Goal: Complete Application Form: Complete application form

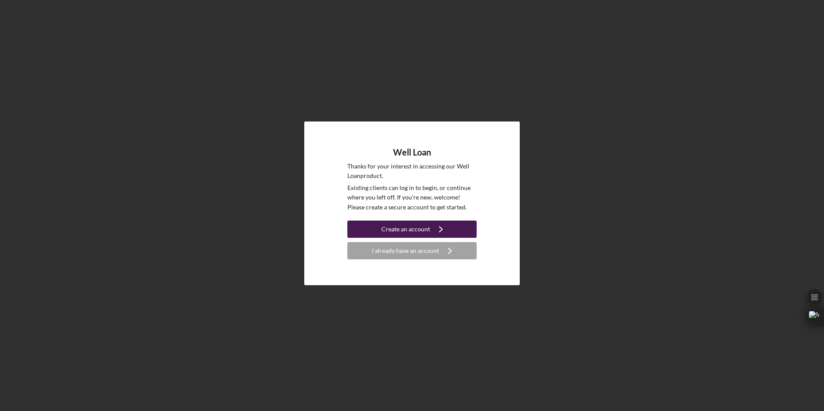
click at [426, 227] on div "Create an account" at bounding box center [405, 229] width 49 height 17
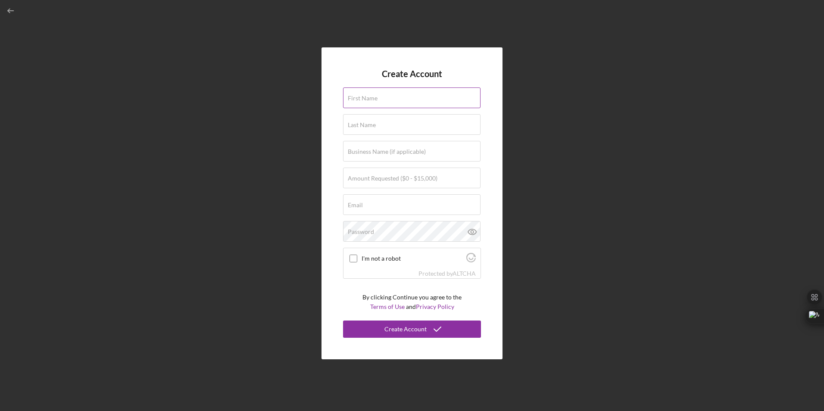
click at [388, 94] on div "First Name" at bounding box center [412, 98] width 138 height 22
type input "[PERSON_NAME]"
type input "United States Cyber Command"
type input "[EMAIL_ADDRESS][DOMAIN_NAME]"
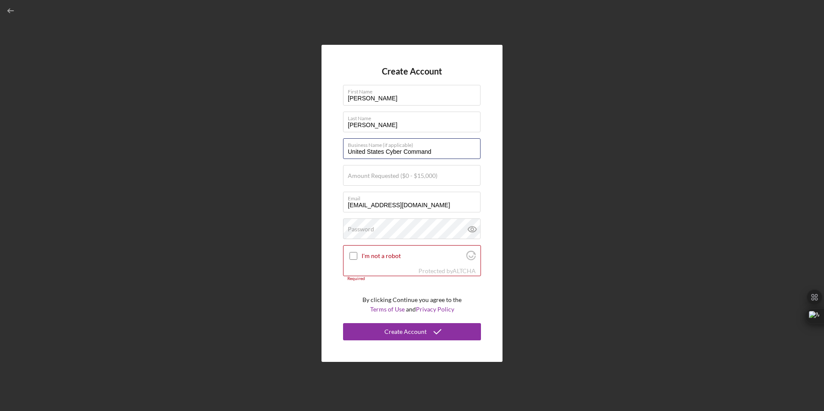
drag, startPoint x: 436, startPoint y: 151, endPoint x: 320, endPoint y: 157, distance: 115.7
click at [320, 157] on div "Create Account First Name [PERSON_NAME] Last Name [PERSON_NAME] Business Name (…" at bounding box center [411, 203] width 815 height 407
click at [389, 178] on label "Amount Requested ($0 - $15,000)" at bounding box center [393, 175] width 90 height 7
click at [389, 178] on input "Amount Requested ($0 - $15,000)" at bounding box center [411, 175] width 137 height 21
type input "$15,000"
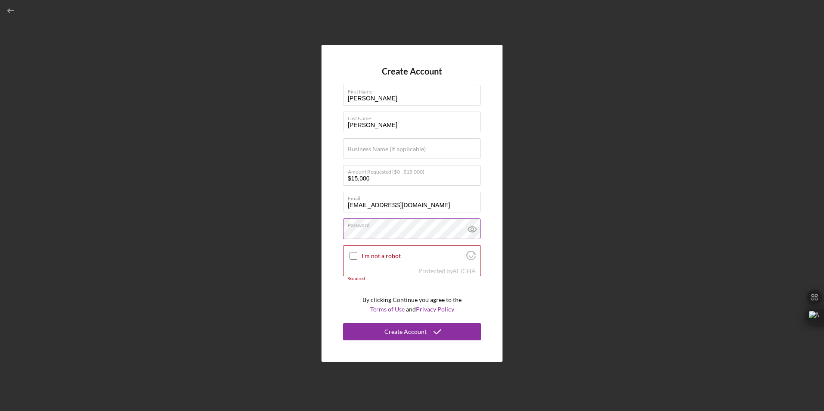
click at [474, 228] on icon at bounding box center [473, 230] width 22 height 22
click at [350, 257] on input "I'm not a robot" at bounding box center [354, 256] width 8 height 8
checkbox input "true"
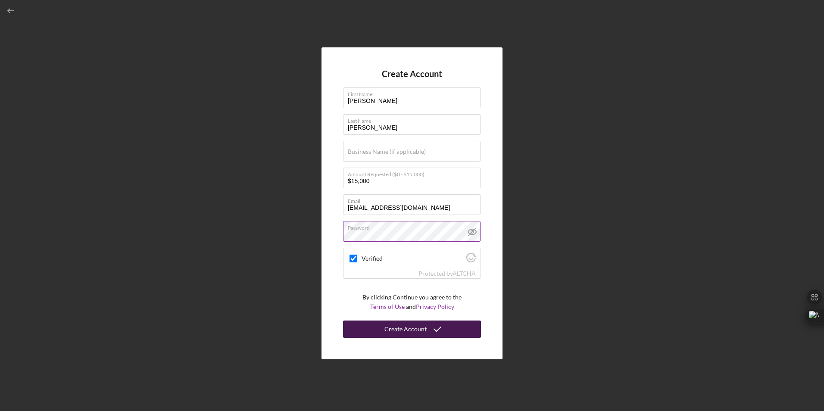
click at [409, 332] on div "Create Account" at bounding box center [405, 329] width 42 height 17
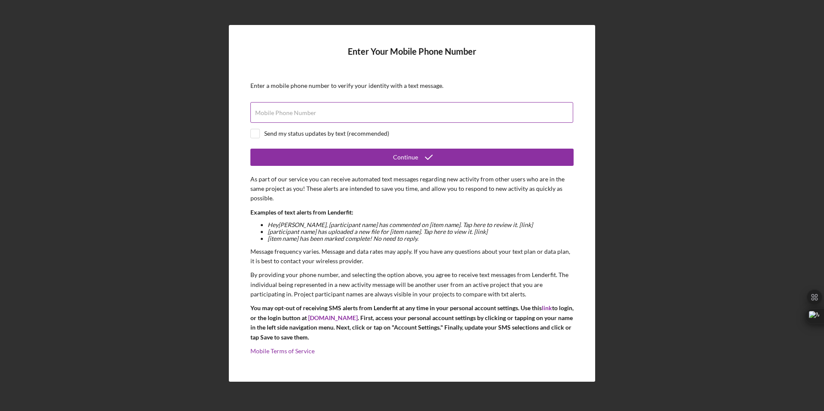
click at [278, 116] on label "Mobile Phone Number" at bounding box center [285, 112] width 61 height 7
click at [278, 116] on input "Mobile Phone Number" at bounding box center [411, 112] width 323 height 21
type input "[PHONE_NUMBER]"
click at [253, 133] on input "checkbox" at bounding box center [255, 133] width 9 height 9
checkbox input "true"
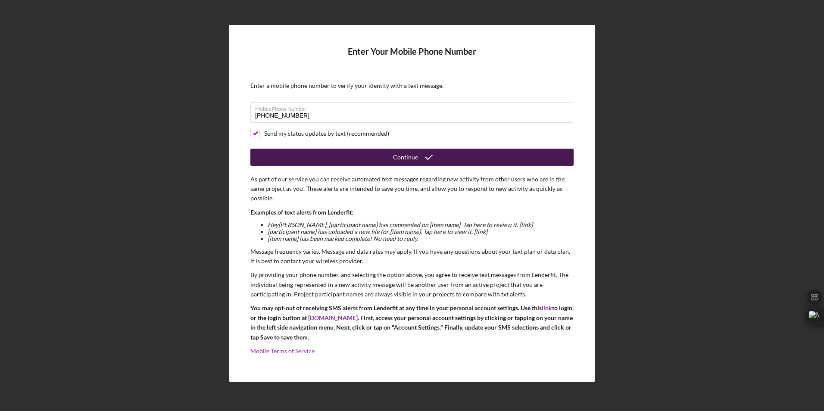
click at [409, 158] on div "Continue" at bounding box center [405, 157] width 25 height 17
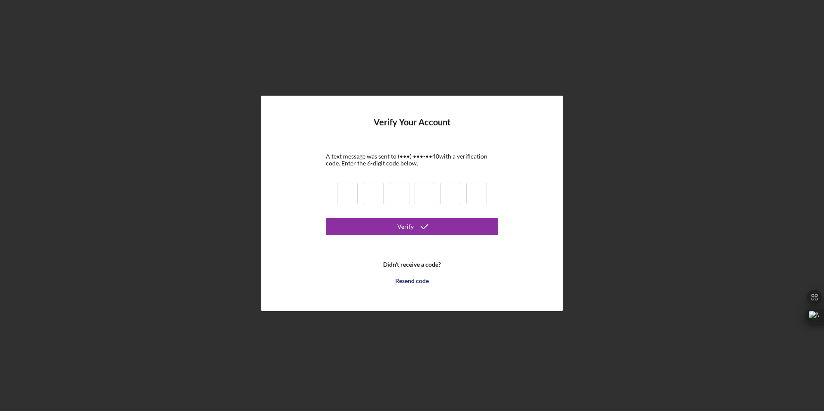
click at [349, 198] on input at bounding box center [347, 194] width 21 height 22
type input "9"
type input "6"
type input "2"
type input "3"
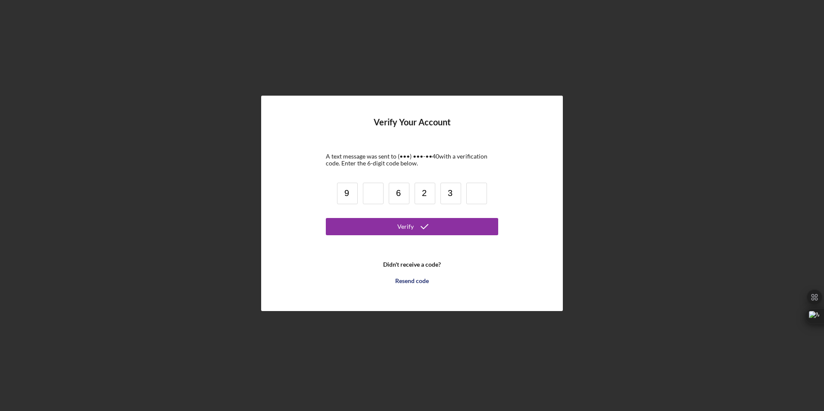
type input "9"
drag, startPoint x: 481, startPoint y: 194, endPoint x: 333, endPoint y: 193, distance: 147.8
click at [333, 193] on form "Verify Your Account A text message was sent to (•••) •••-•• 40 with a verificat…" at bounding box center [412, 203] width 172 height 172
type input "9"
type input "0"
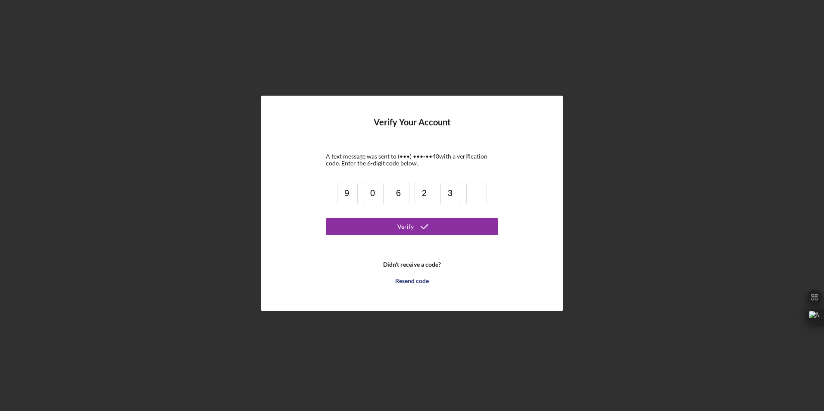
type input "3"
type input "9"
click at [423, 224] on icon "submit" at bounding box center [425, 227] width 22 height 22
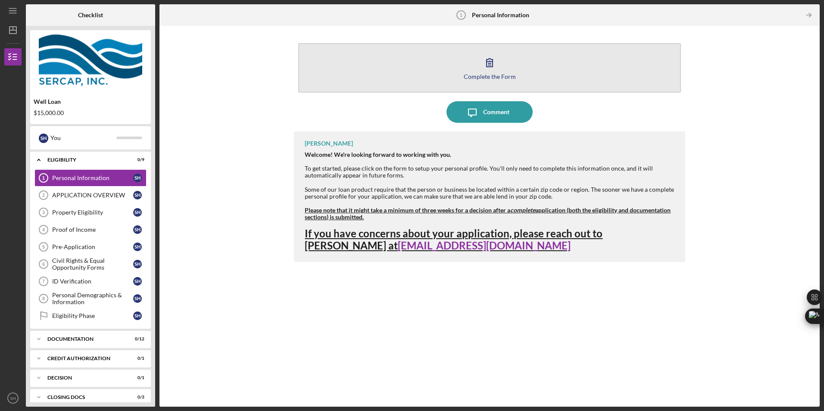
click at [506, 78] on div "Complete the Form" at bounding box center [490, 76] width 52 height 6
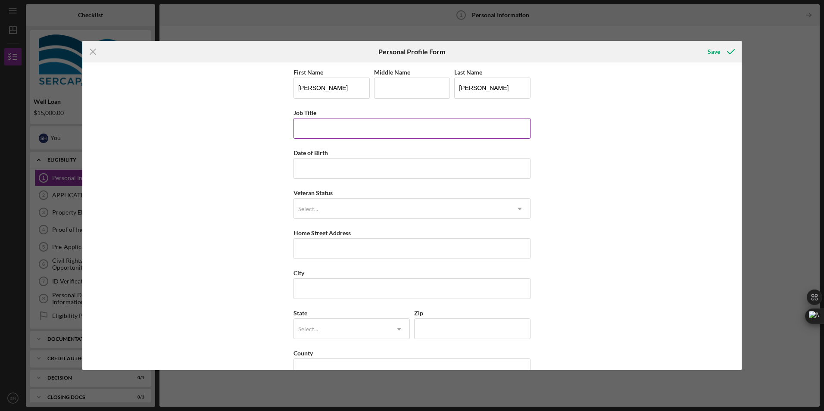
click at [315, 133] on input "Job Title" at bounding box center [411, 128] width 237 height 21
click at [316, 172] on input "Date of Birth" at bounding box center [411, 168] width 237 height 21
type input "[DATE]"
type input "[STREET_ADDRESS]"
type input "[GEOGRAPHIC_DATA]"
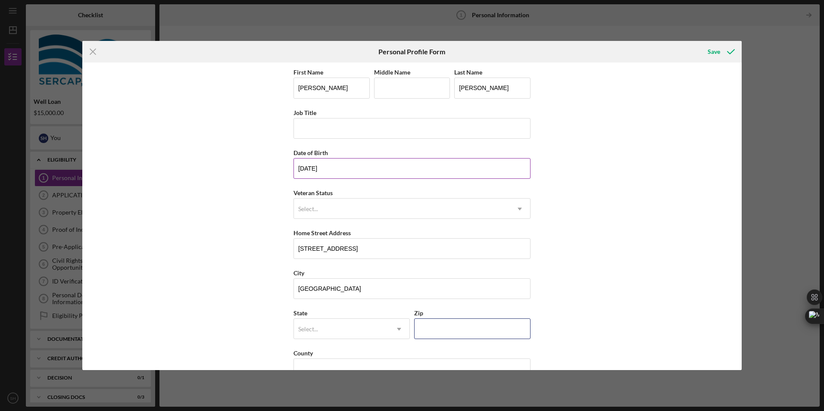
type input "21409"
click at [328, 203] on div "Select..." at bounding box center [401, 209] width 215 height 20
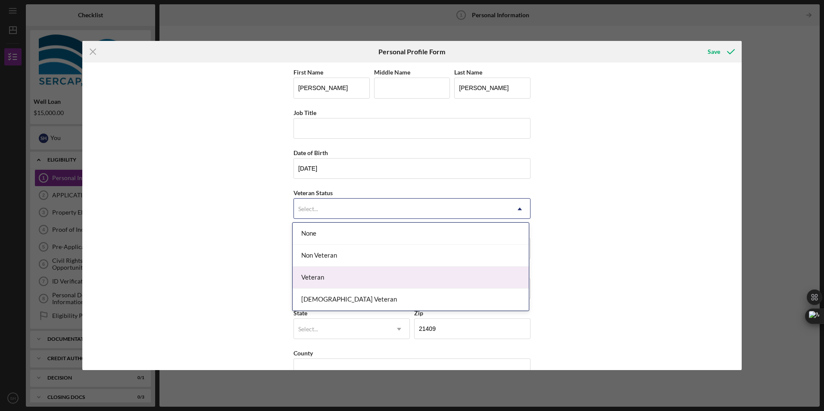
click at [315, 281] on div "Veteran" at bounding box center [411, 278] width 236 height 22
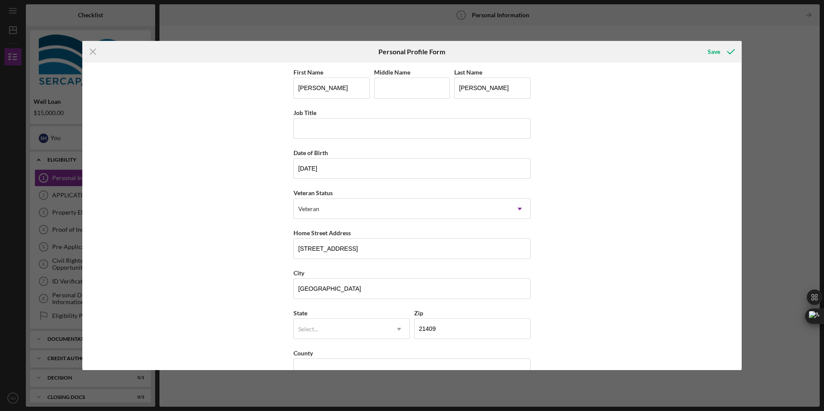
click at [262, 245] on div "First Name [PERSON_NAME] Middle Name Last Name [PERSON_NAME] Job Title Date of …" at bounding box center [411, 215] width 659 height 307
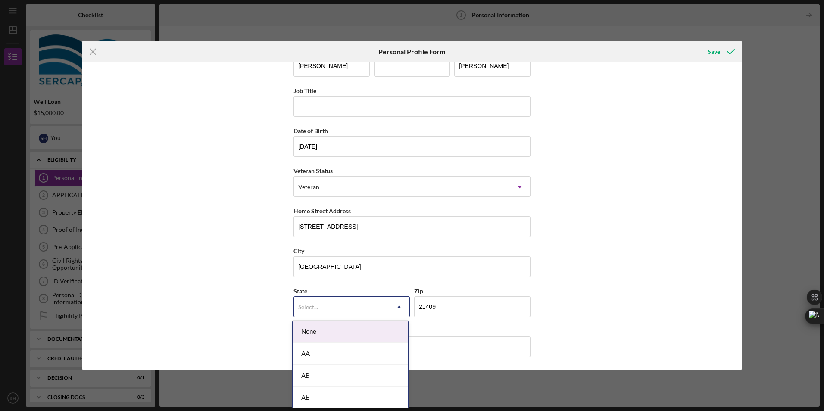
click at [315, 304] on div "Select..." at bounding box center [308, 307] width 20 height 7
click at [314, 106] on input "Job Title" at bounding box center [411, 106] width 237 height 21
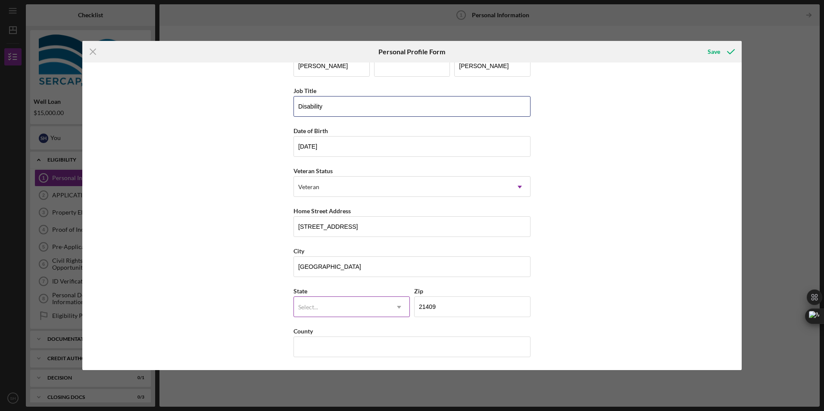
type input "Disability"
click at [394, 305] on icon "Icon/Dropdown Arrow" at bounding box center [399, 307] width 21 height 21
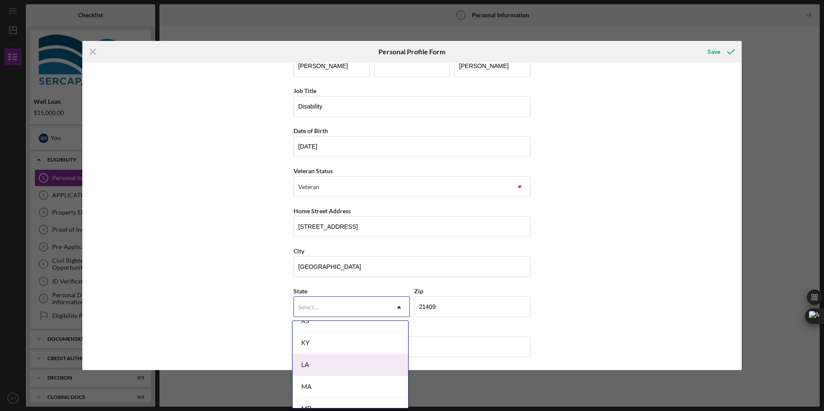
scroll to position [603, 0]
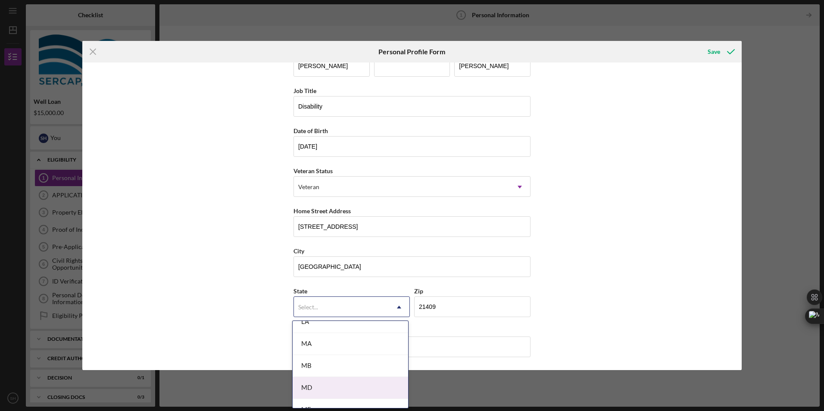
drag, startPoint x: 331, startPoint y: 390, endPoint x: 390, endPoint y: 365, distance: 63.7
click at [331, 390] on div "MD" at bounding box center [351, 388] width 116 height 22
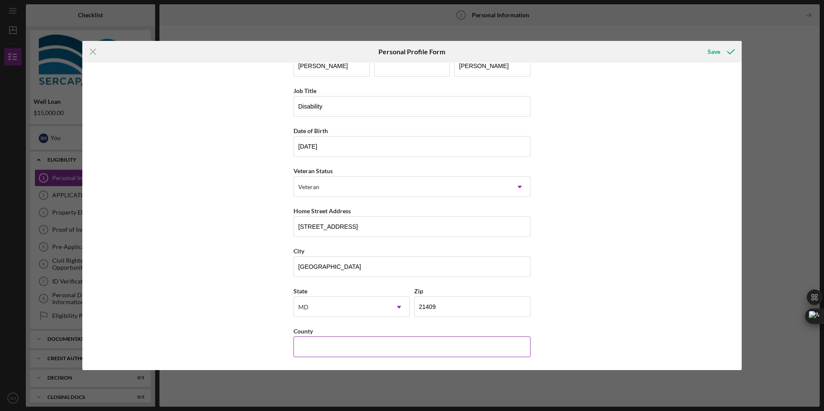
click at [347, 349] on input "County" at bounding box center [411, 347] width 237 height 21
click at [344, 351] on input "County" at bounding box center [411, 347] width 237 height 21
type input "[PERSON_NAME]"
click at [675, 287] on div "First Name [PERSON_NAME] Middle Name Last Name [PERSON_NAME] Job Title Disabili…" at bounding box center [411, 215] width 659 height 307
click at [713, 52] on div "Save" at bounding box center [714, 51] width 12 height 17
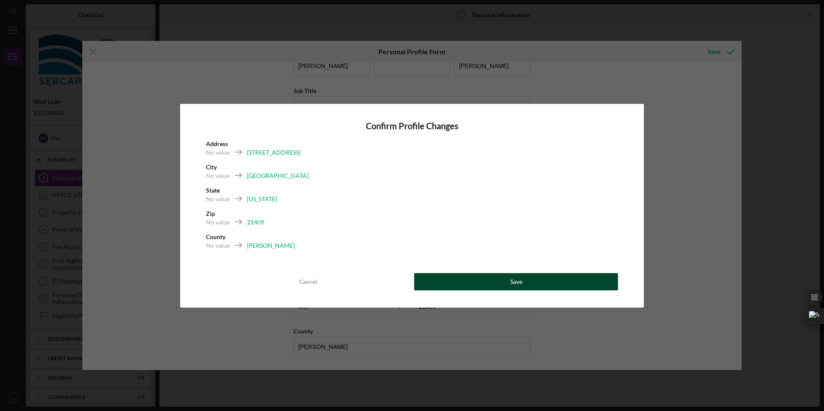
click at [562, 283] on button "Save" at bounding box center [516, 281] width 204 height 17
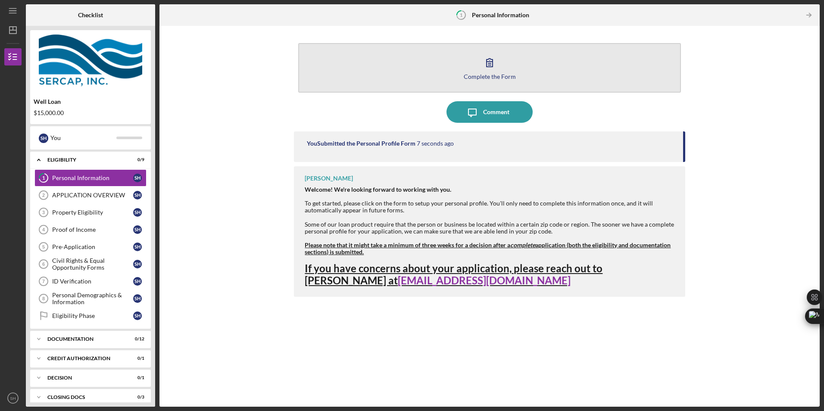
click at [500, 77] on div "Complete the Form" at bounding box center [490, 76] width 52 height 6
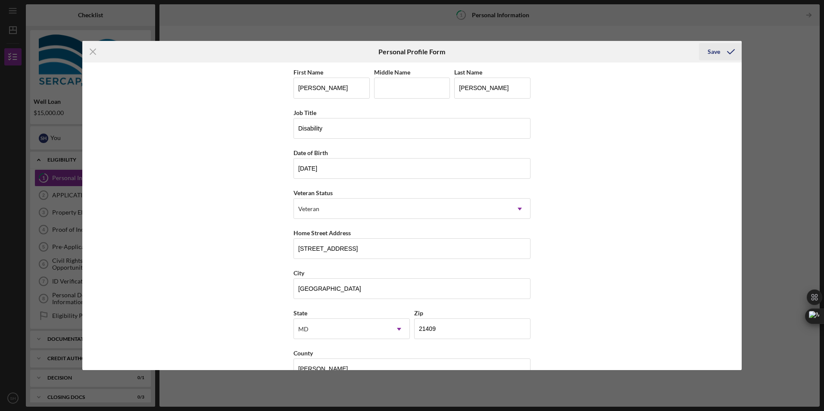
click at [736, 49] on icon "submit" at bounding box center [731, 52] width 22 height 22
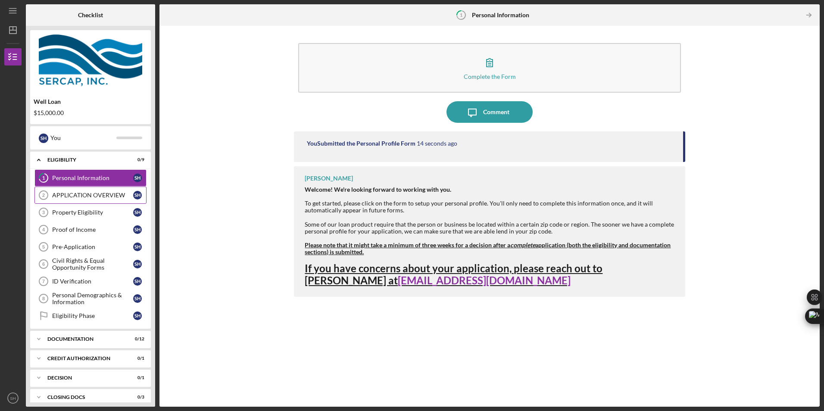
click at [111, 196] on div "APPLICATION OVERVIEW" at bounding box center [92, 195] width 81 height 7
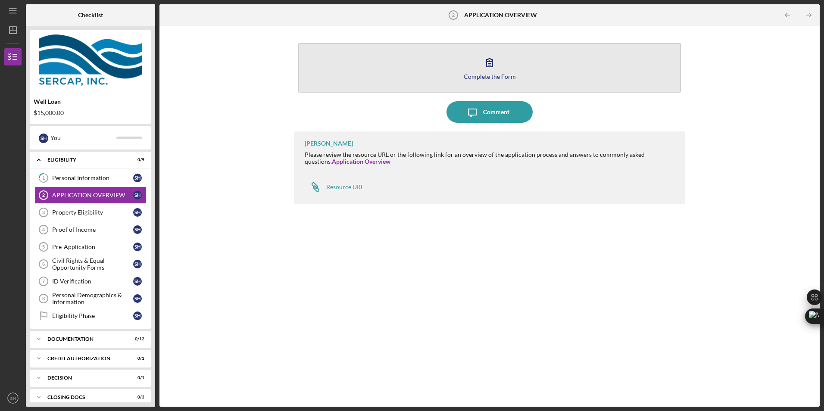
click at [502, 76] on div "Complete the Form" at bounding box center [490, 76] width 52 height 6
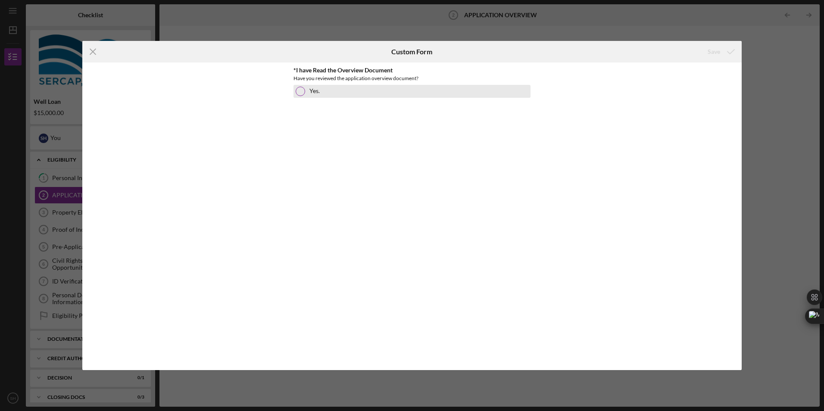
click at [299, 90] on div at bounding box center [300, 91] width 9 height 9
click at [715, 54] on div "Save" at bounding box center [714, 51] width 12 height 17
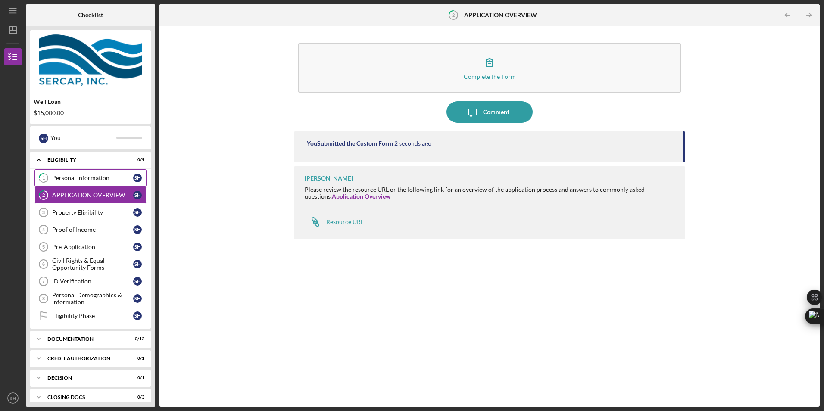
click at [94, 176] on div "Personal Information" at bounding box center [92, 178] width 81 height 7
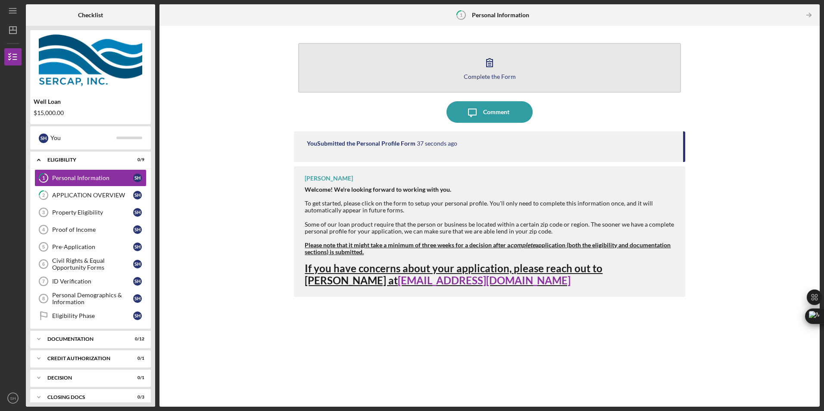
click at [510, 76] on div "Complete the Form" at bounding box center [490, 76] width 52 height 6
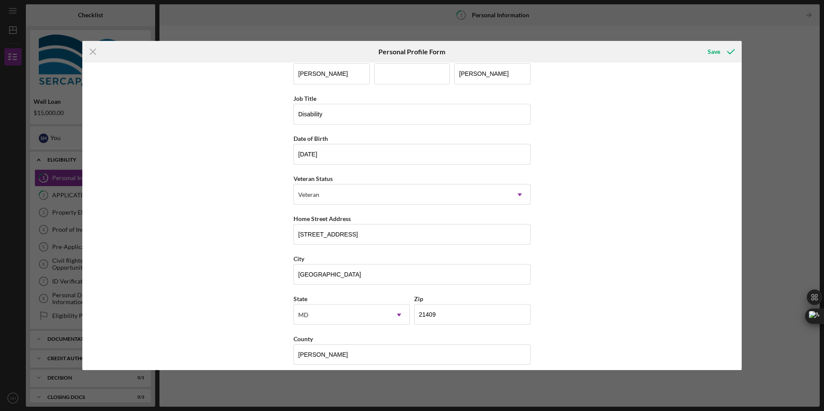
scroll to position [22, 0]
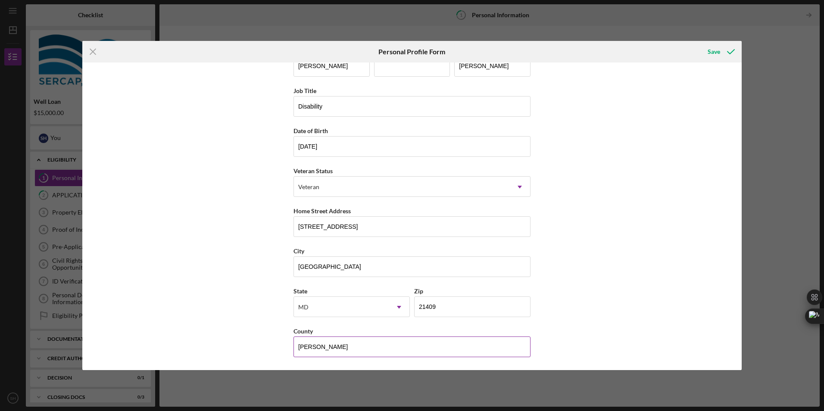
click at [500, 345] on input "[PERSON_NAME]" at bounding box center [411, 347] width 237 height 21
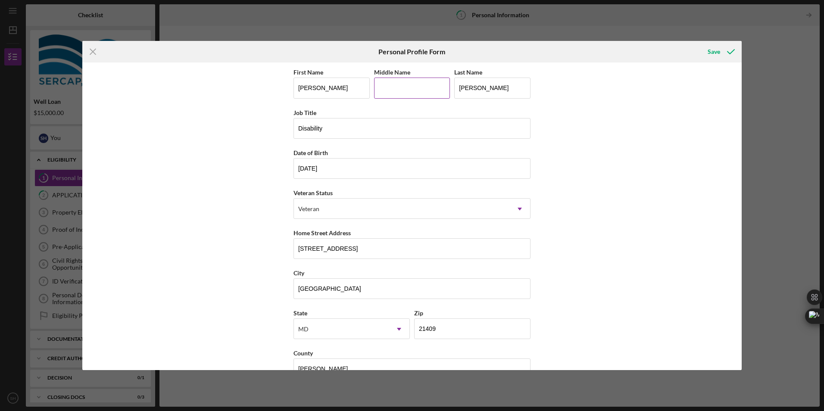
click at [412, 91] on input "Middle Name" at bounding box center [412, 88] width 76 height 21
type input "[PERSON_NAME]"
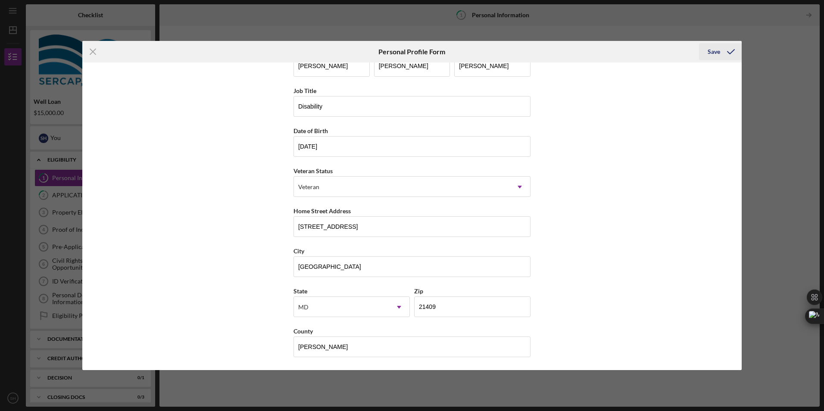
click at [718, 50] on div "Save" at bounding box center [714, 51] width 12 height 17
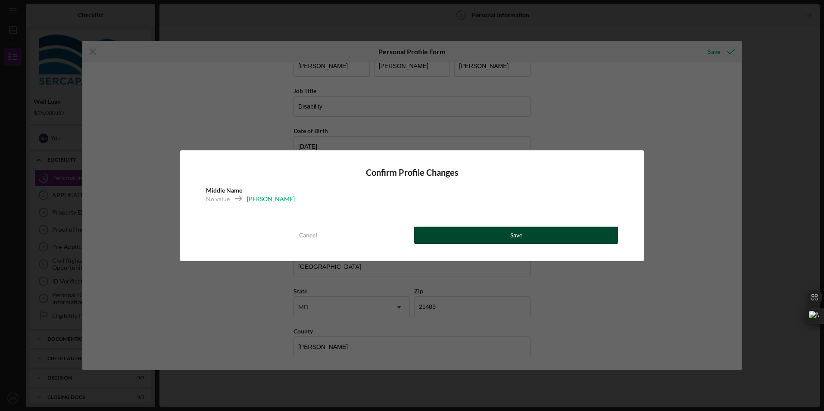
click at [509, 234] on button "Save" at bounding box center [516, 235] width 204 height 17
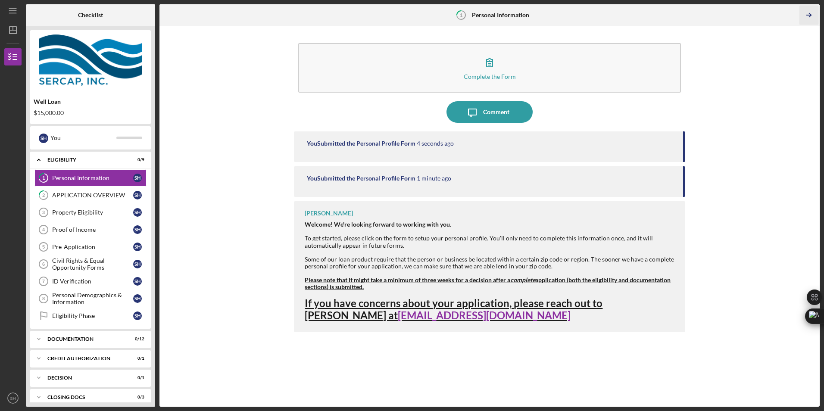
click at [811, 13] on icon "Icon/Table Pagination Arrow" at bounding box center [808, 15] width 19 height 19
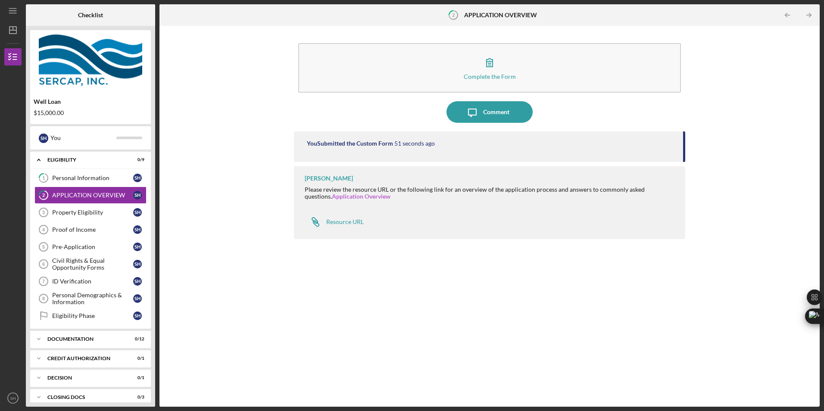
click at [339, 197] on link "Application Overview" at bounding box center [361, 196] width 59 height 7
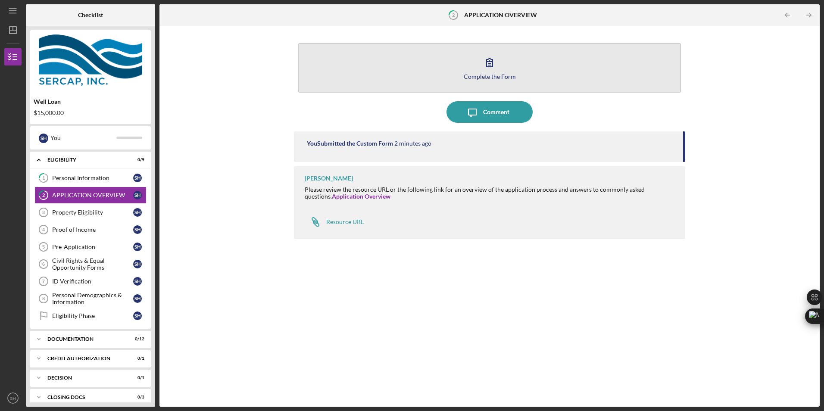
click at [484, 78] on div "Complete the Form" at bounding box center [490, 76] width 52 height 6
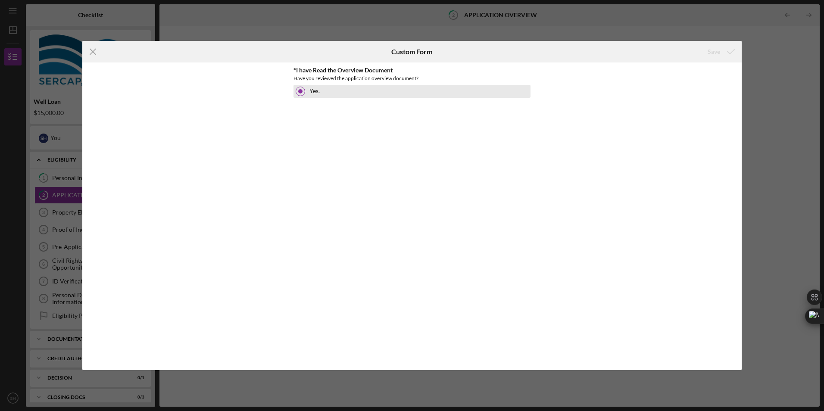
click at [298, 90] on div at bounding box center [300, 91] width 9 height 9
drag, startPoint x: 468, startPoint y: 105, endPoint x: 559, endPoint y: 77, distance: 95.6
click at [469, 105] on div "*I have Read the Overview Document Have you reviewed the application overview d…" at bounding box center [411, 216] width 237 height 299
click at [92, 52] on icon "Icon/Menu Close" at bounding box center [93, 52] width 22 height 22
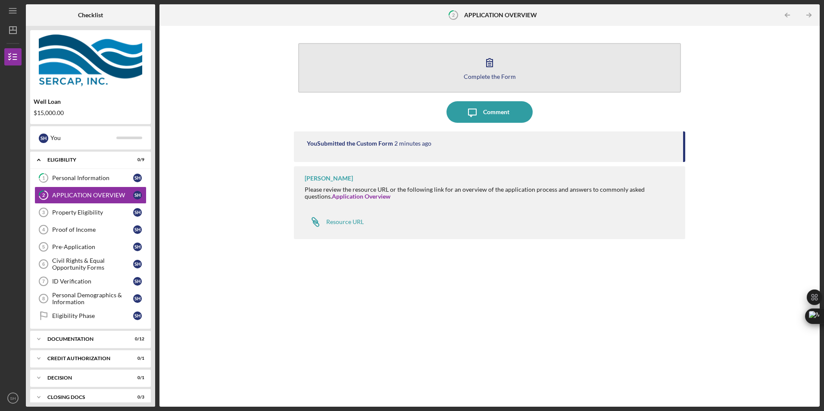
click at [485, 75] on div "Complete the Form" at bounding box center [490, 76] width 52 height 6
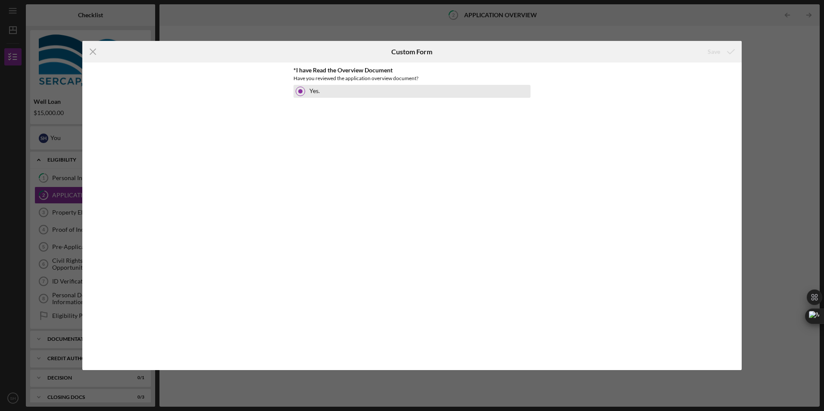
click at [316, 93] on label "Yes." at bounding box center [314, 90] width 10 height 7
click at [94, 50] on icon "Icon/Menu Close" at bounding box center [93, 52] width 22 height 22
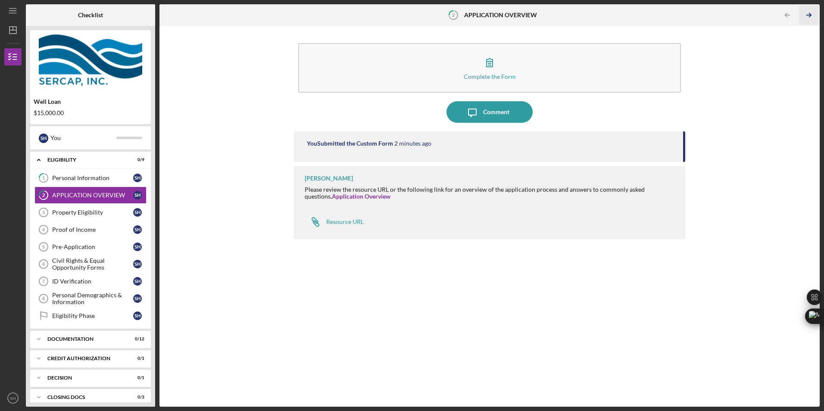
click at [811, 16] on polyline "button" at bounding box center [810, 15] width 2 height 4
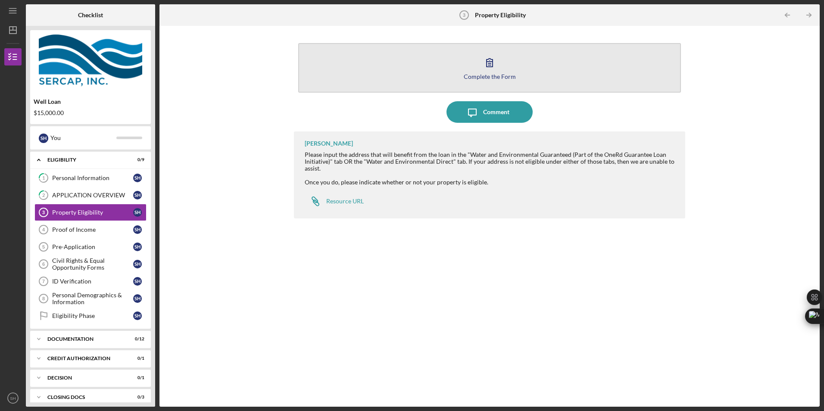
click at [494, 76] on div "Complete the Form" at bounding box center [490, 76] width 52 height 6
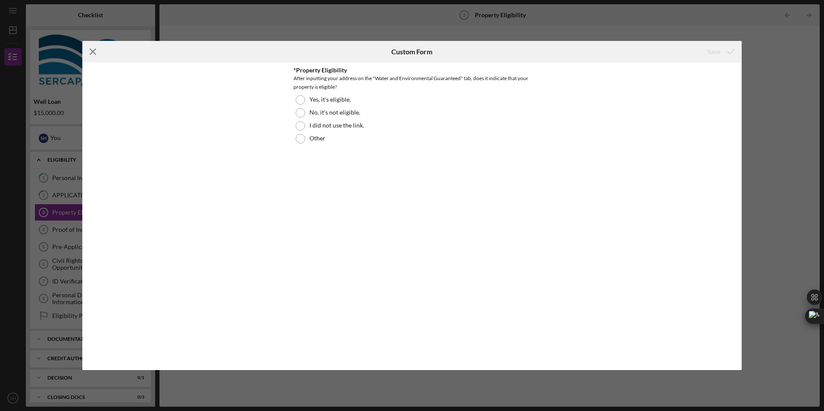
click at [93, 55] on icon "Icon/Menu Close" at bounding box center [93, 52] width 22 height 22
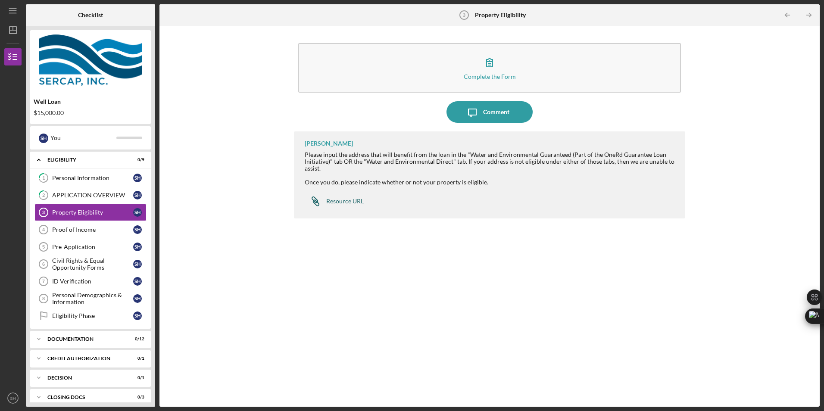
click at [344, 201] on div "Resource URL" at bounding box center [344, 201] width 37 height 7
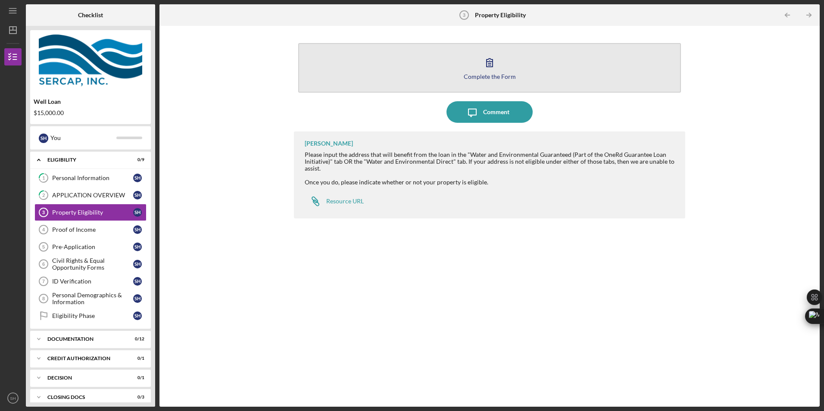
click at [471, 78] on div "Complete the Form" at bounding box center [490, 76] width 52 height 6
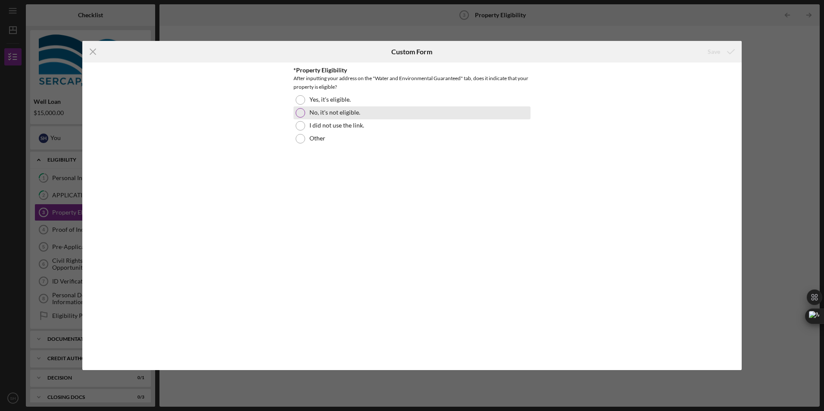
click at [319, 114] on label "No, it's not eligible." at bounding box center [334, 112] width 51 height 7
click at [718, 50] on div "Save" at bounding box center [714, 51] width 12 height 17
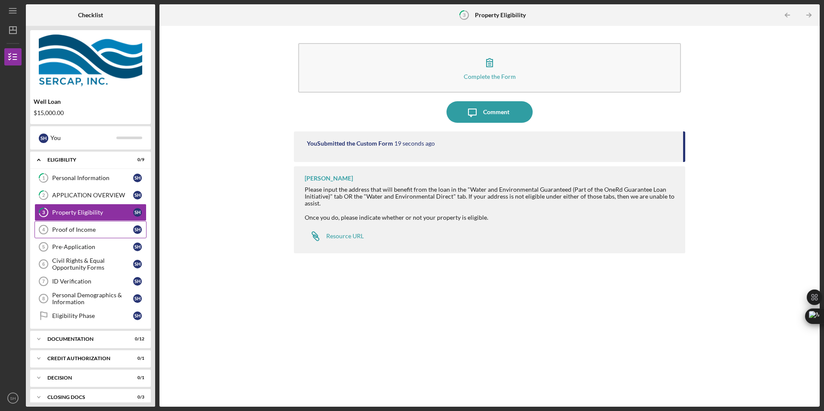
click at [83, 232] on div "Proof of Income" at bounding box center [92, 229] width 81 height 7
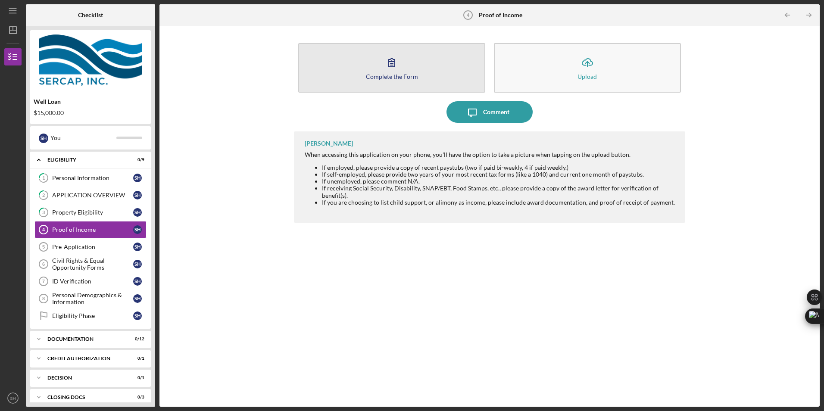
click at [401, 76] on div "Complete the Form" at bounding box center [392, 76] width 52 height 6
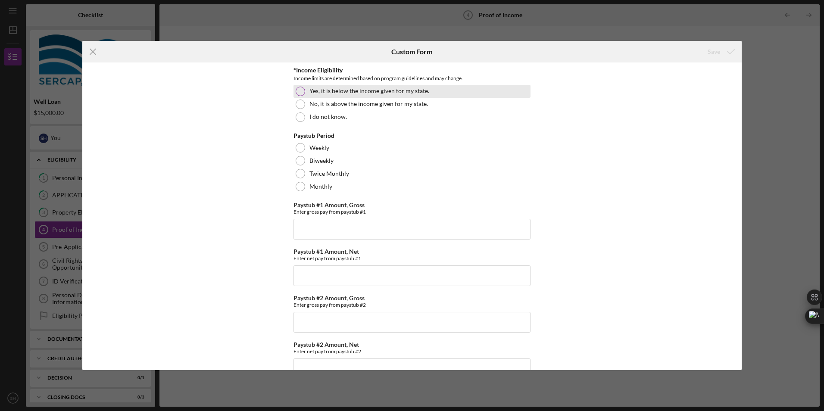
click at [298, 93] on div at bounding box center [300, 91] width 9 height 9
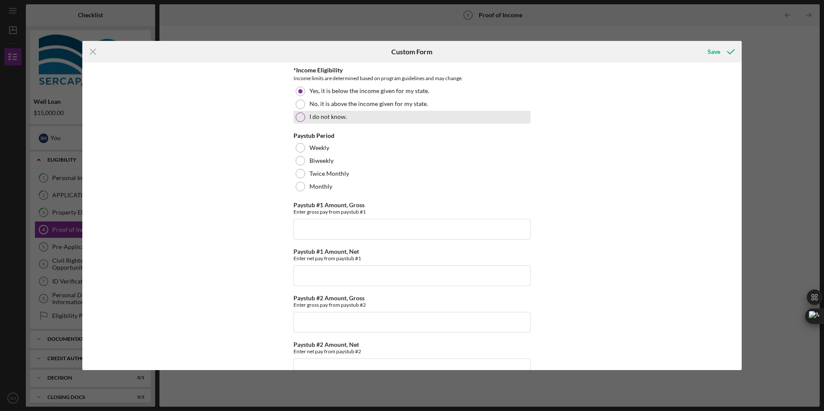
click at [300, 118] on div at bounding box center [300, 116] width 9 height 9
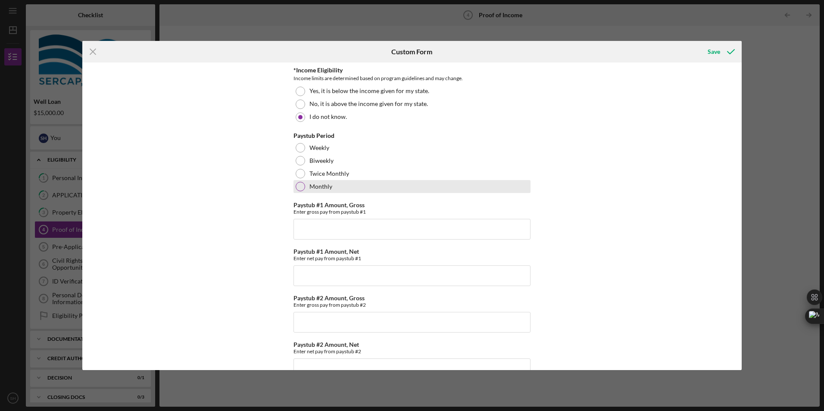
click at [298, 185] on div at bounding box center [300, 186] width 9 height 9
click at [324, 234] on input "Paystub #1 Amount, Gross" at bounding box center [411, 229] width 237 height 21
type input "$4,307.49"
click at [608, 248] on div "*Income Eligibility Income limits are determined based on program guidelines an…" at bounding box center [411, 215] width 659 height 307
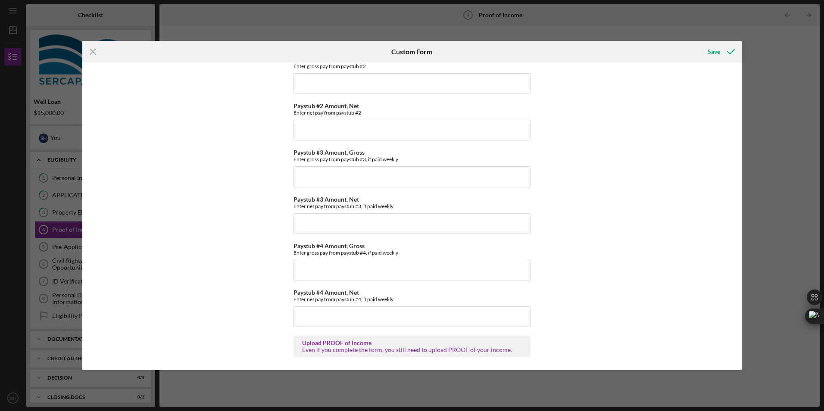
click at [322, 352] on div "Even if you complete the form, you still need to upload PROOF of your income." at bounding box center [412, 350] width 220 height 7
click at [718, 51] on div "Save" at bounding box center [714, 51] width 12 height 17
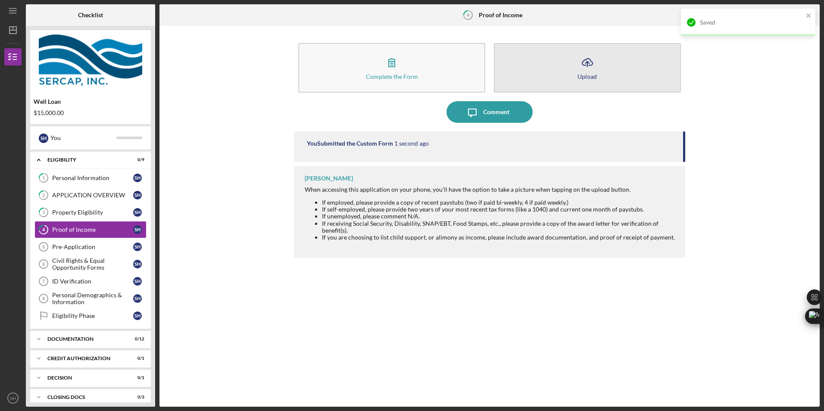
click at [587, 76] on div "Upload" at bounding box center [587, 76] width 19 height 6
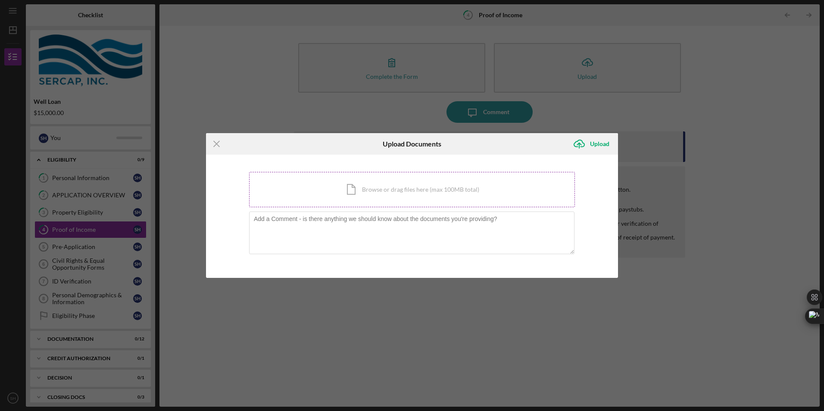
click at [384, 190] on div "Icon/Document Browse or drag files here (max 100MB total) Tap to choose files o…" at bounding box center [412, 189] width 326 height 35
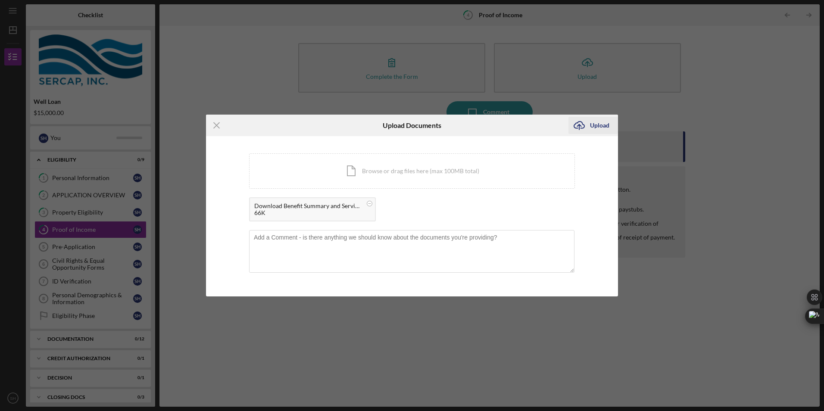
click at [604, 127] on div "Upload" at bounding box center [599, 125] width 19 height 17
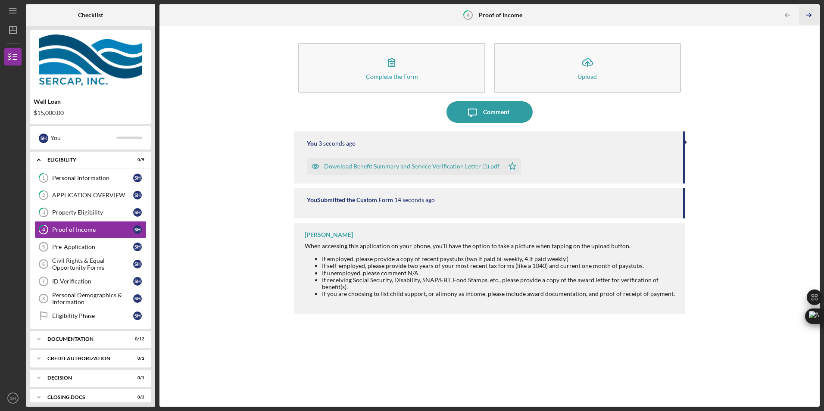
click at [810, 16] on icon "Icon/Table Pagination Arrow" at bounding box center [808, 15] width 19 height 19
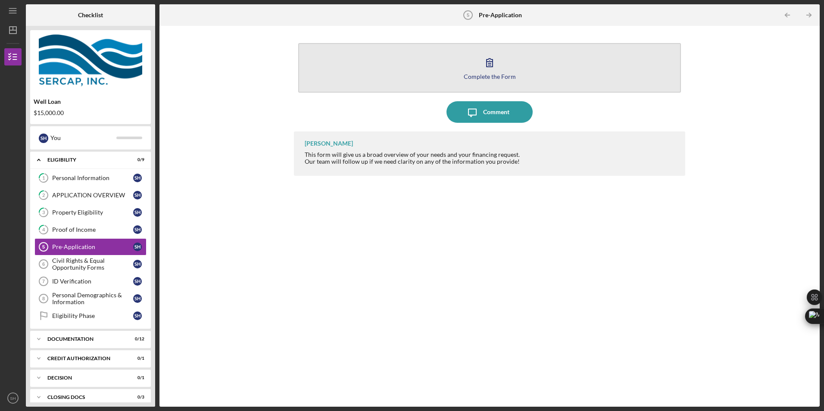
click at [499, 75] on div "Complete the Form" at bounding box center [490, 76] width 52 height 6
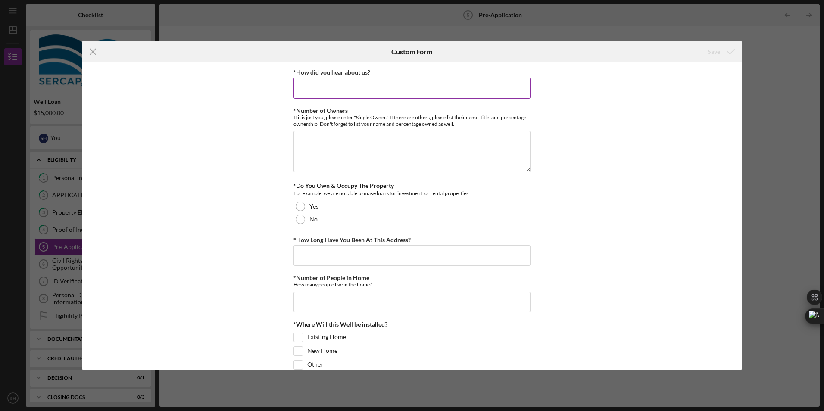
click at [389, 90] on input "*How did you hear about us?" at bounding box center [411, 88] width 237 height 21
type input "Online Search"
type textarea "T"
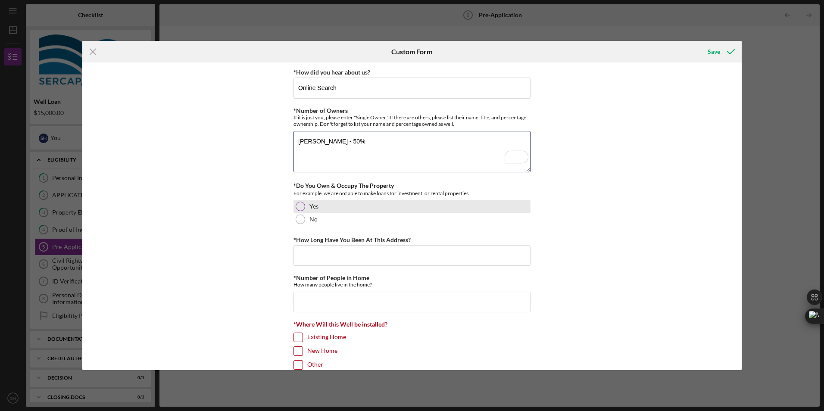
type textarea "[PERSON_NAME] - 50%"
click at [301, 204] on div at bounding box center [300, 206] width 9 height 9
click at [361, 258] on input "*How Long Have You Been At This Address?" at bounding box center [411, 255] width 237 height 21
type input "10 years"
click at [343, 306] on input "*Number of People in Home" at bounding box center [411, 302] width 237 height 21
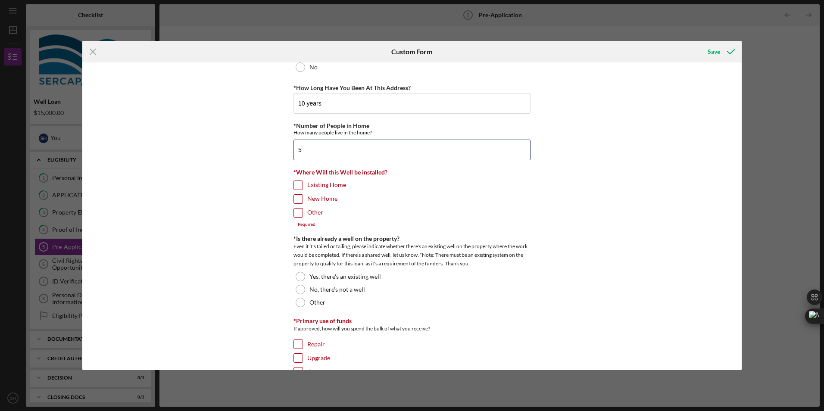
scroll to position [172, 0]
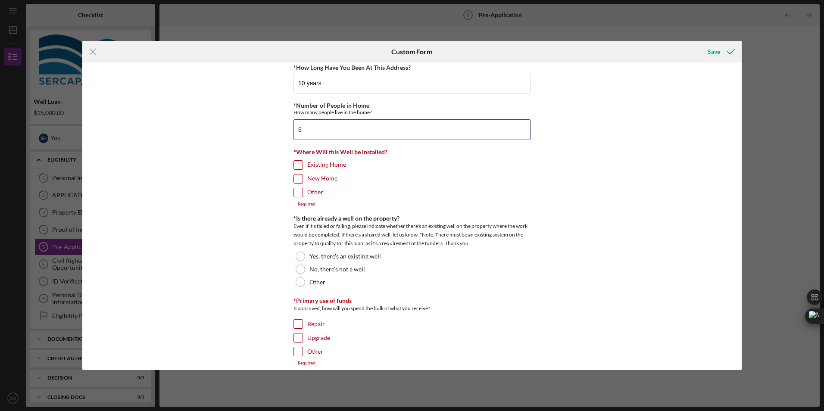
type input "5"
click at [295, 165] on input "Existing Home" at bounding box center [298, 165] width 9 height 9
checkbox input "true"
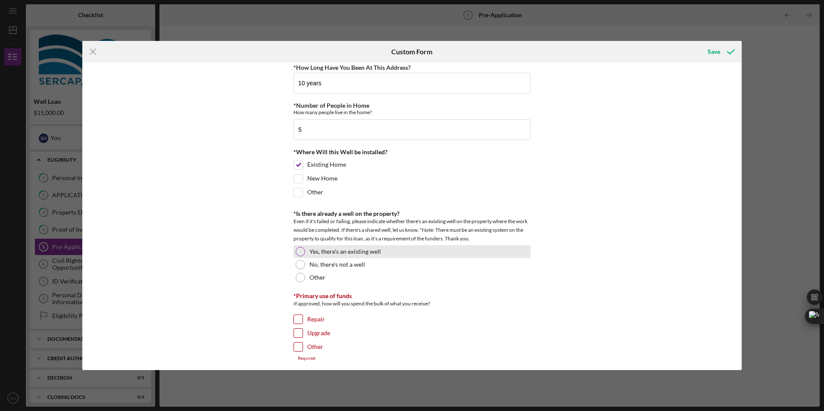
click at [297, 252] on div at bounding box center [300, 251] width 9 height 9
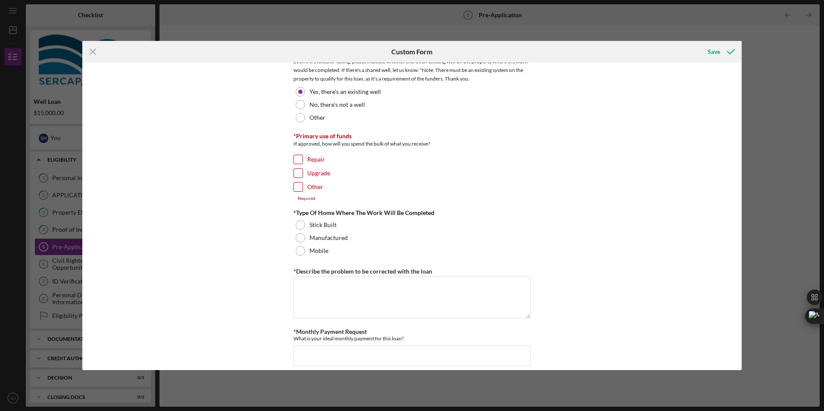
scroll to position [345, 0]
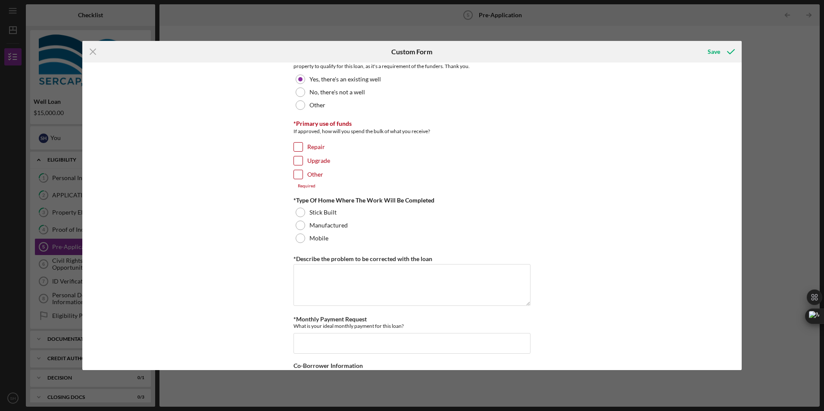
click at [297, 143] on input "Repair" at bounding box center [298, 147] width 9 height 9
checkbox input "true"
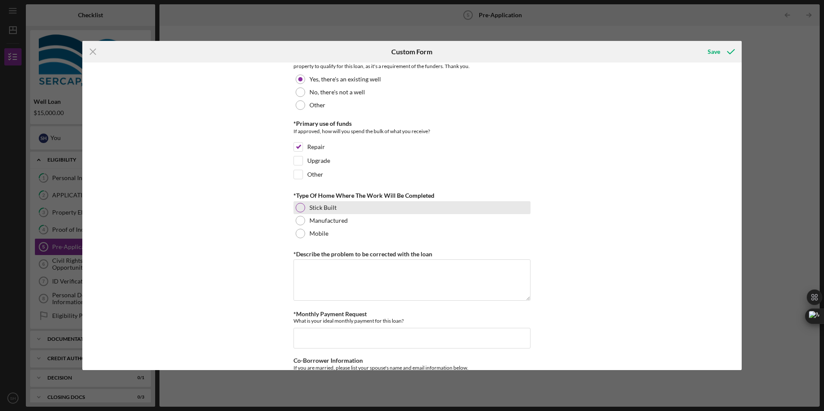
click at [301, 207] on div at bounding box center [300, 207] width 9 height 9
click at [370, 281] on textarea "*Describe the problem to be corrected with the loan" at bounding box center [411, 279] width 237 height 41
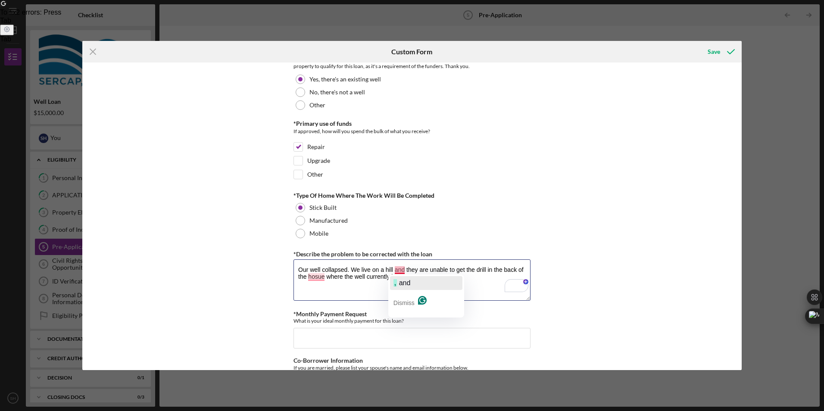
click at [398, 285] on span "button" at bounding box center [398, 282] width 2 height 7
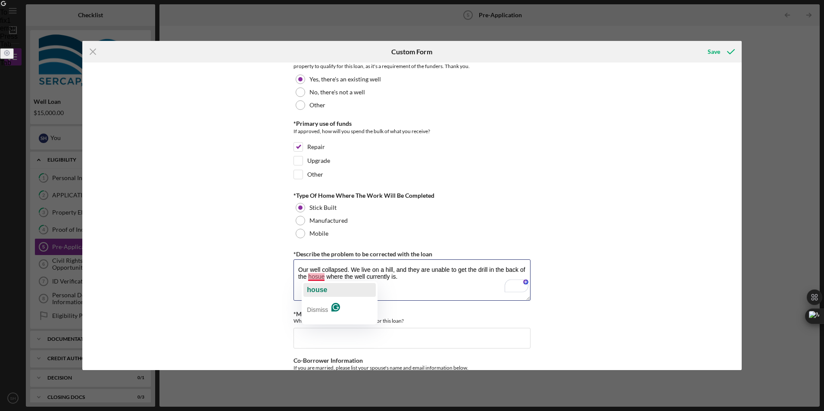
click at [318, 288] on span "house" at bounding box center [317, 289] width 20 height 7
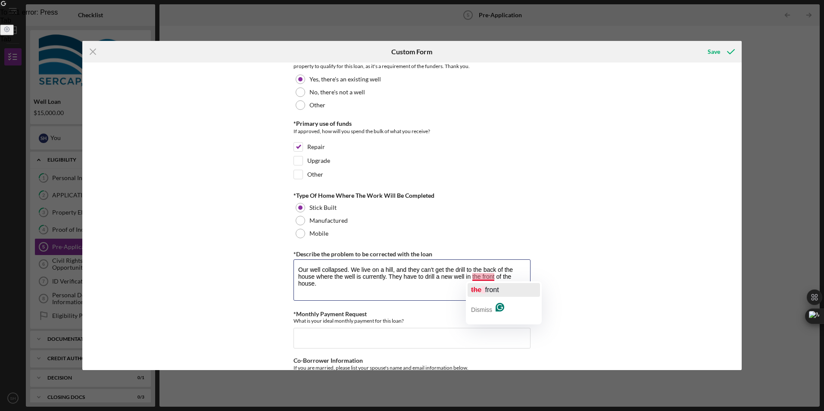
click at [485, 289] on span "button" at bounding box center [482, 289] width 3 height 7
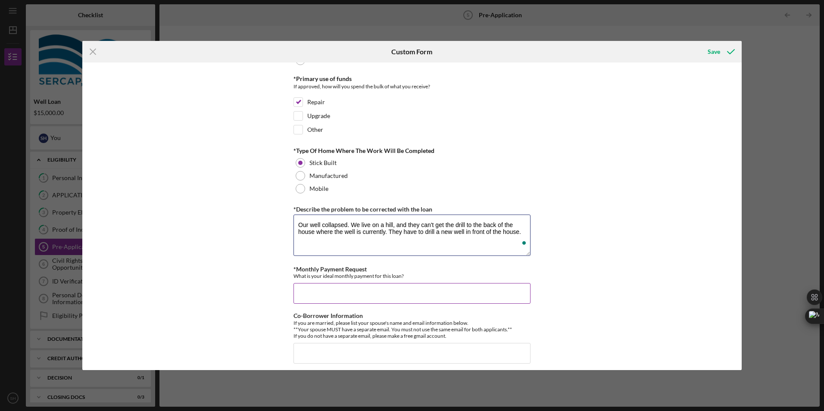
scroll to position [474, 0]
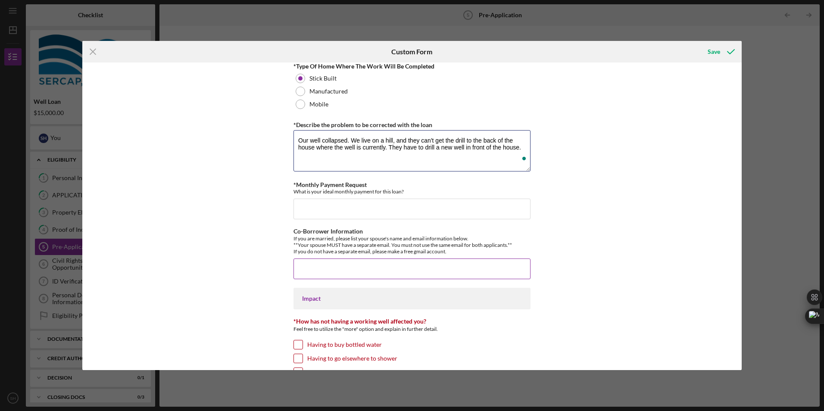
type textarea "Our well collapsed. We live on a hill, and they can't get the drill to the back…"
click at [372, 262] on input "Co-Borrower Information" at bounding box center [411, 269] width 237 height 21
type input "[PERSON_NAME] Sr."
click at [377, 211] on input "*Monthly Payment Request" at bounding box center [411, 209] width 237 height 21
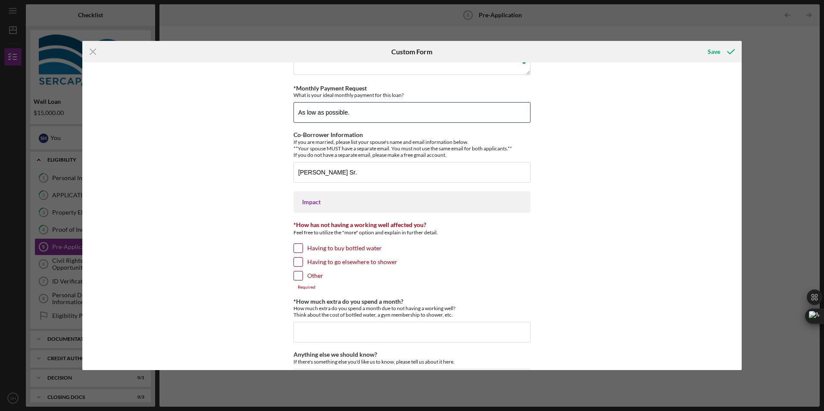
scroll to position [603, 0]
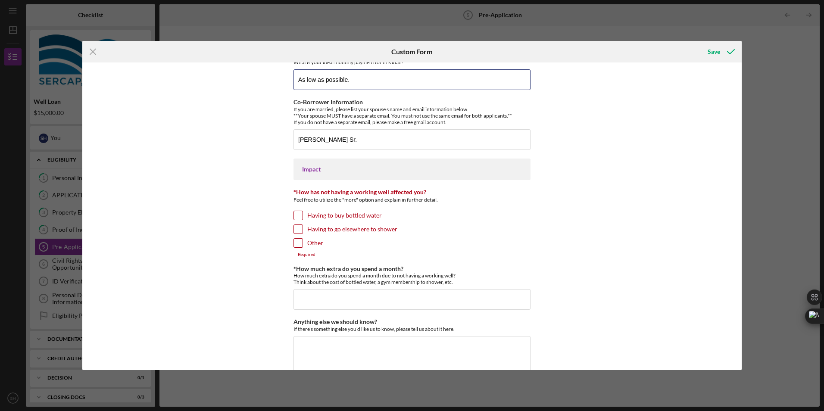
type input "As low as possible."
click at [296, 231] on input "Having to go elsewhere to shower" at bounding box center [298, 229] width 9 height 9
checkbox input "true"
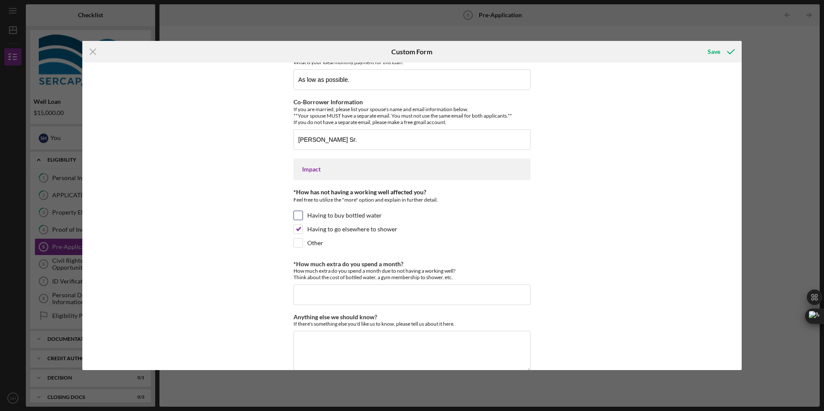
click at [297, 215] on input "Having to buy bottled water" at bounding box center [298, 215] width 9 height 9
checkbox input "true"
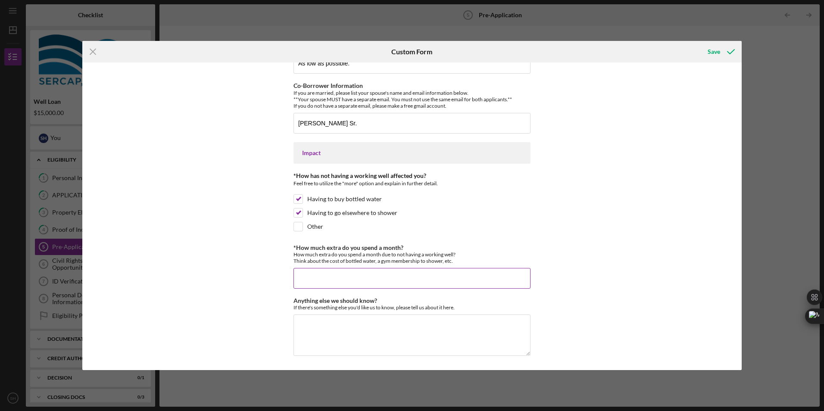
scroll to position [620, 0]
click at [403, 276] on input "*How much extra do you spend a month?" at bounding box center [411, 278] width 237 height 21
type input "275"
click at [335, 327] on textarea "Anything else we should know?" at bounding box center [411, 334] width 237 height 41
click at [716, 49] on div "Save" at bounding box center [714, 51] width 12 height 17
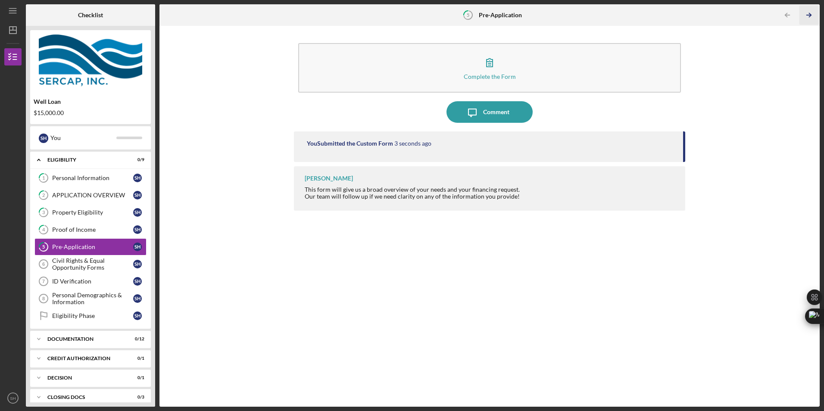
click at [812, 16] on icon "Icon/Table Pagination Arrow" at bounding box center [808, 15] width 19 height 19
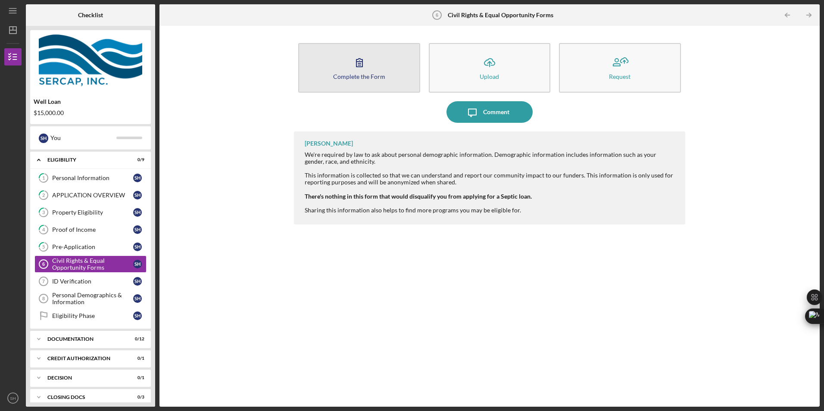
click at [364, 78] on div "Complete the Form" at bounding box center [359, 76] width 52 height 6
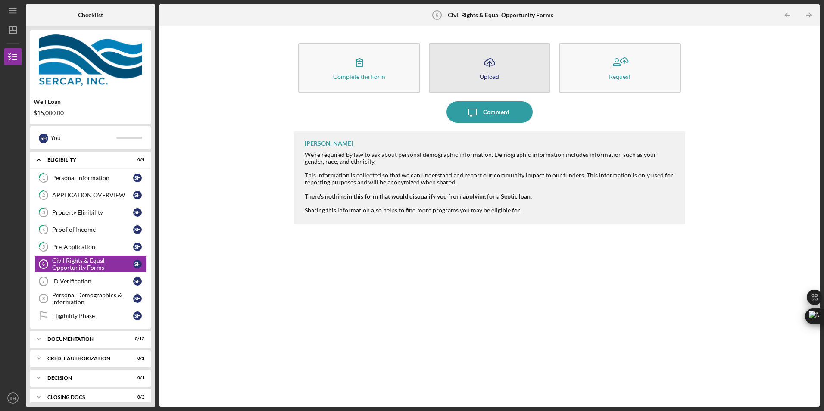
click at [490, 78] on div "Upload" at bounding box center [489, 76] width 19 height 6
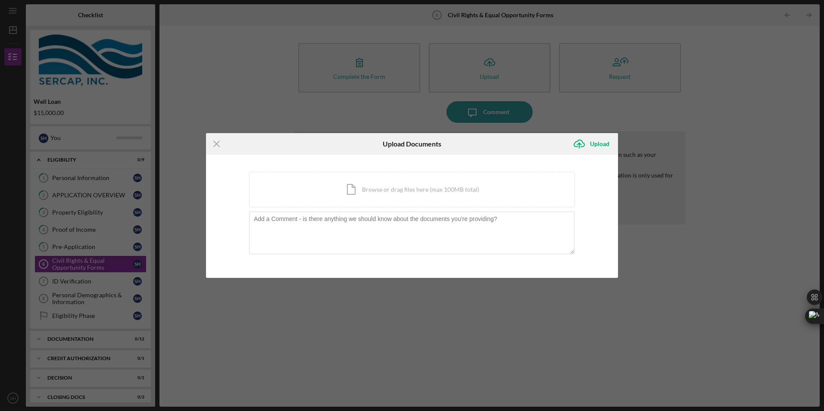
click at [393, 119] on div "Icon/Menu Close Upload Documents Icon/Upload Upload You're uploading documents …" at bounding box center [412, 205] width 824 height 411
click at [215, 144] on icon "Icon/Menu Close" at bounding box center [217, 144] width 22 height 22
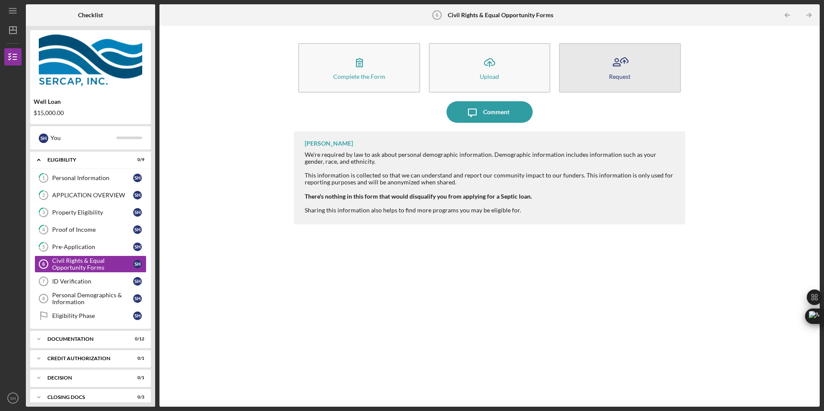
click at [620, 79] on div "Request" at bounding box center [620, 76] width 22 height 6
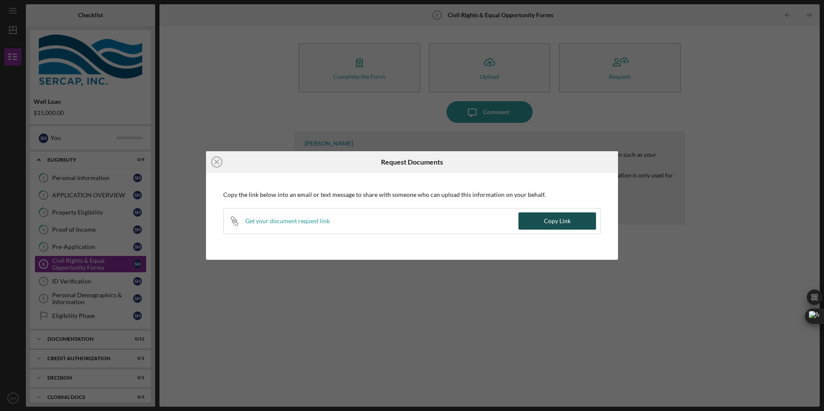
click at [562, 222] on div "Copy Link" at bounding box center [557, 220] width 27 height 17
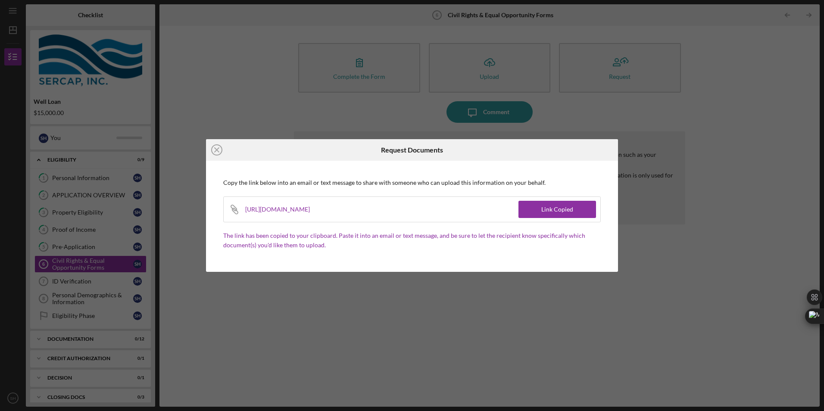
click at [776, 139] on div "Icon/Close Request Documents Copy the link below into an email or text message …" at bounding box center [412, 205] width 824 height 411
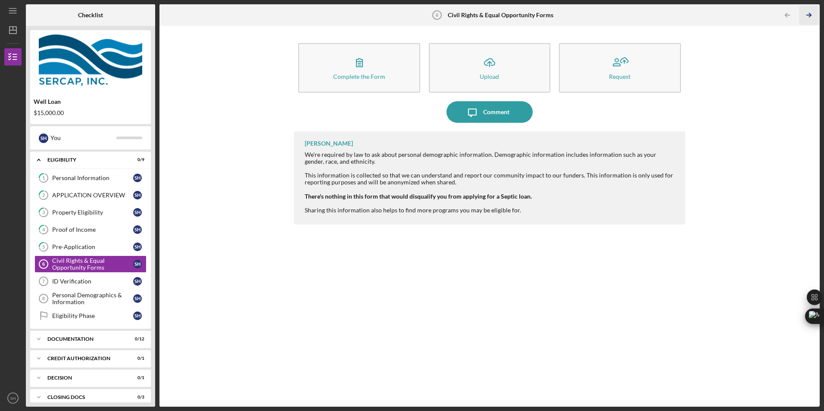
click at [810, 15] on icon "Icon/Table Pagination Arrow" at bounding box center [808, 15] width 19 height 19
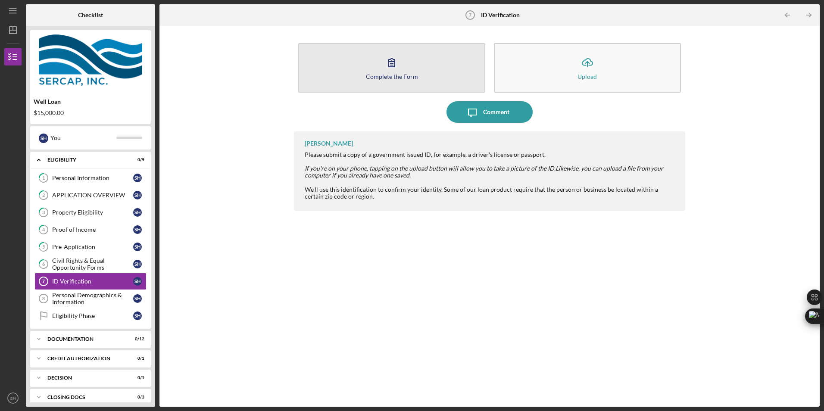
click at [412, 79] on div "Complete the Form" at bounding box center [392, 76] width 52 height 6
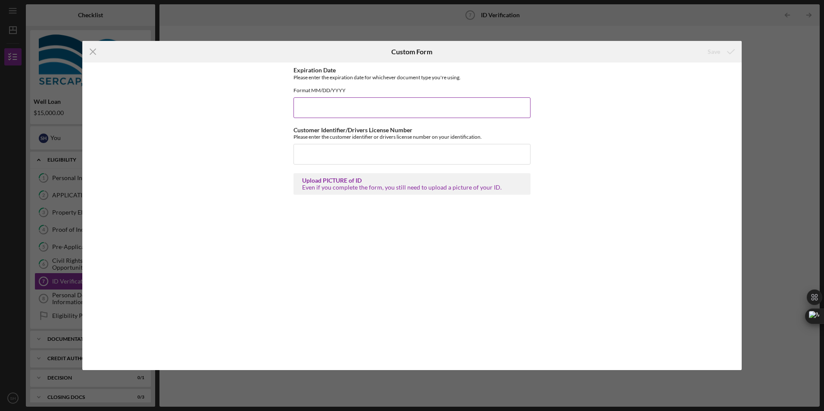
click at [355, 117] on input "Expiration Date" at bounding box center [411, 107] width 237 height 21
type input "[DATE]"
click at [367, 165] on input "Customer Identifier/Drivers License Number" at bounding box center [411, 154] width 237 height 21
click at [353, 157] on input "Customer Identifier/Drivers License Number" at bounding box center [411, 154] width 237 height 21
type input "NY - 951624500"
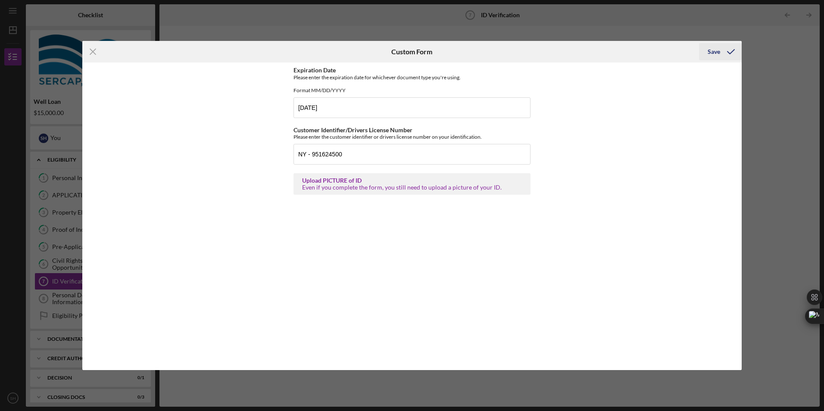
click at [713, 52] on div "Save" at bounding box center [714, 51] width 12 height 17
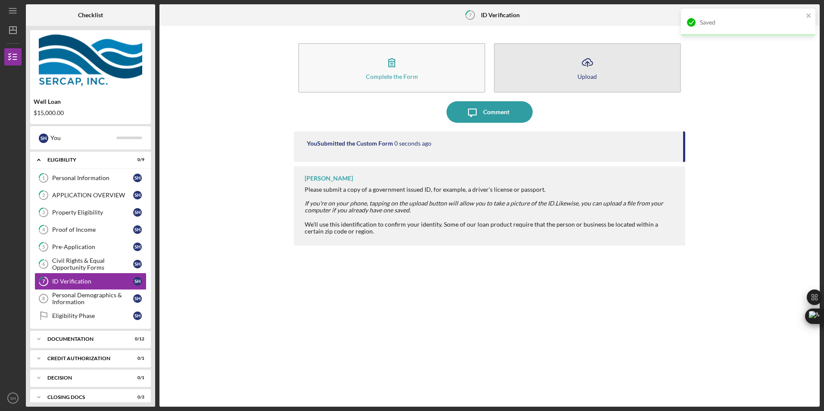
click at [581, 76] on div "Upload" at bounding box center [587, 76] width 19 height 6
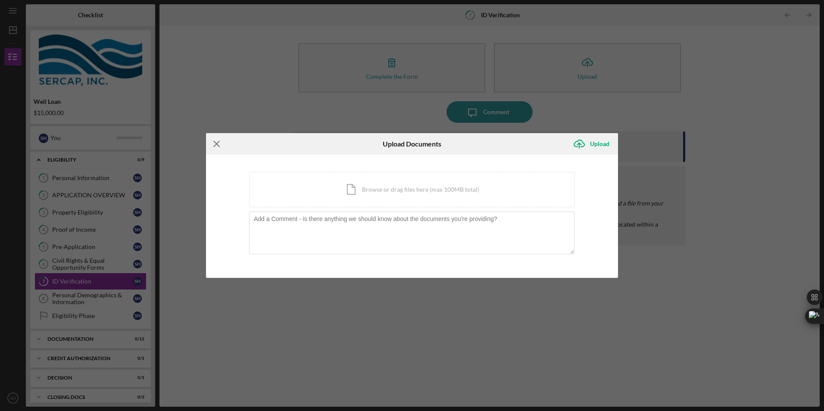
click at [213, 143] on icon "Icon/Menu Close" at bounding box center [217, 144] width 22 height 22
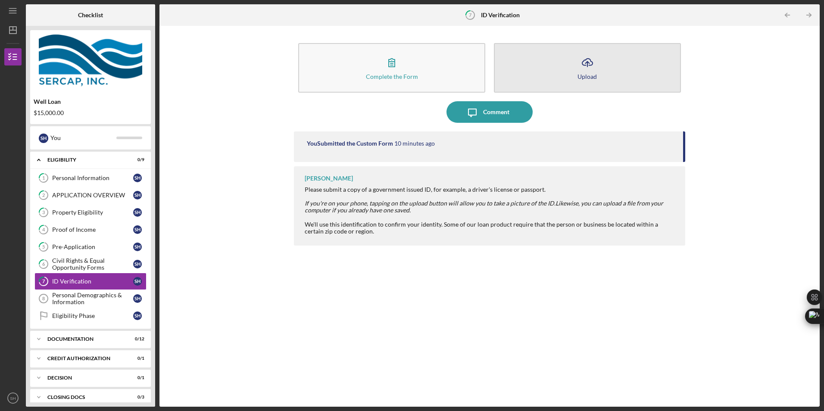
click at [591, 75] on div "Upload" at bounding box center [587, 76] width 19 height 6
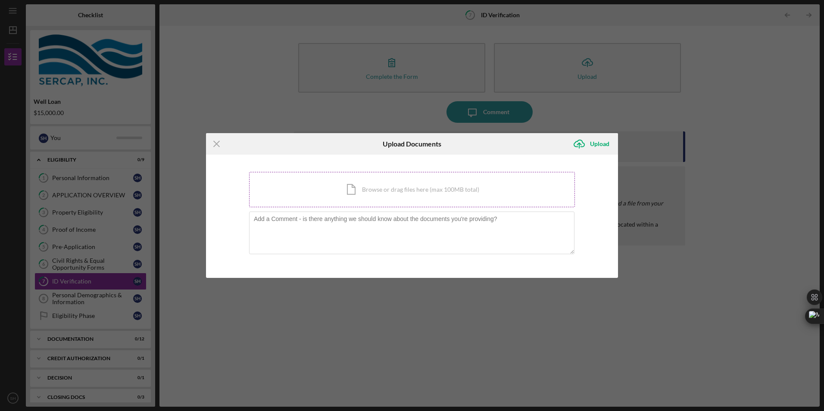
click at [389, 186] on div "Icon/Document Browse or drag files here (max 100MB total) Tap to choose files o…" at bounding box center [412, 189] width 326 height 35
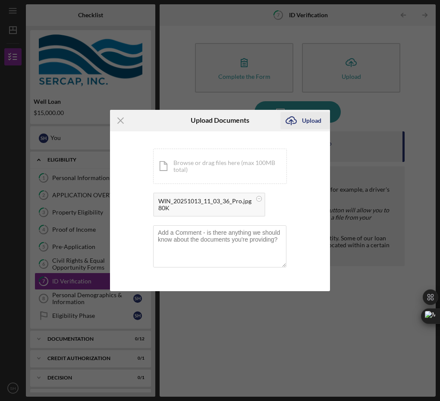
click at [309, 125] on div "Upload" at bounding box center [311, 120] width 19 height 17
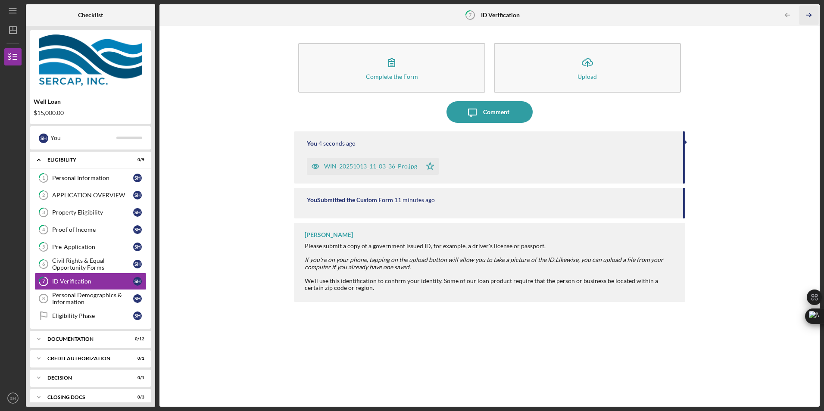
click at [812, 13] on icon "Icon/Table Pagination Arrow" at bounding box center [808, 15] width 19 height 19
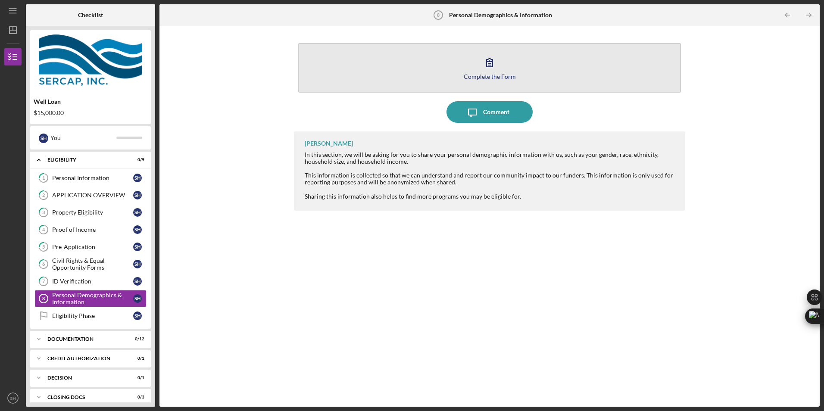
click at [506, 79] on div "Complete the Form" at bounding box center [490, 76] width 52 height 6
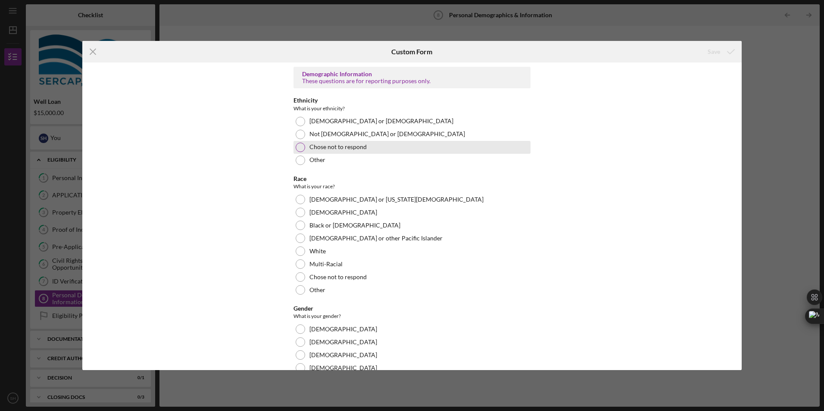
click at [303, 146] on div at bounding box center [300, 147] width 9 height 9
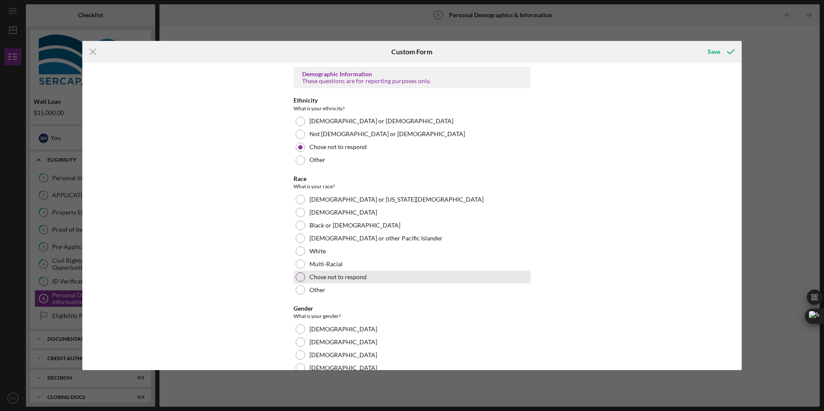
click at [321, 277] on label "Chose not to respond" at bounding box center [337, 277] width 57 height 7
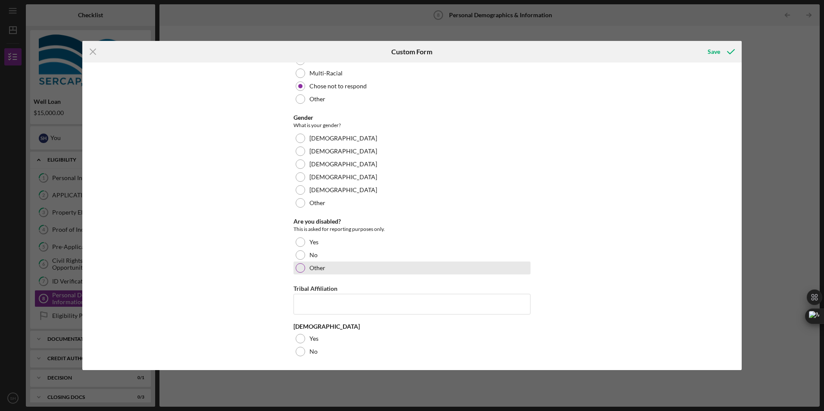
scroll to position [192, 0]
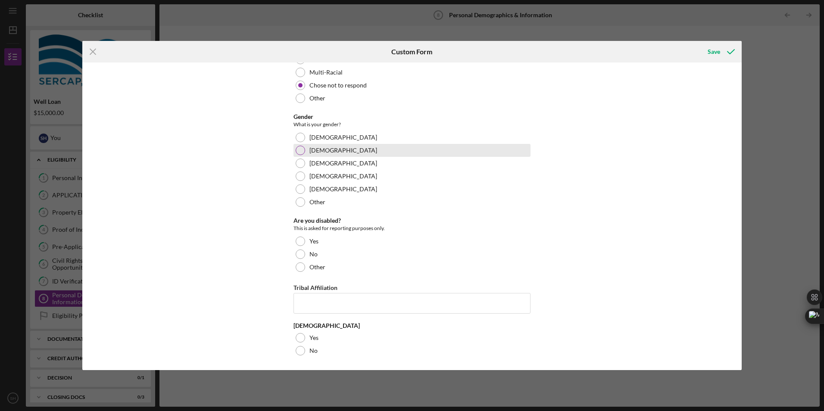
drag, startPoint x: 309, startPoint y: 139, endPoint x: 309, endPoint y: 146, distance: 7.3
click at [309, 141] on div "[DEMOGRAPHIC_DATA]" at bounding box center [411, 137] width 237 height 13
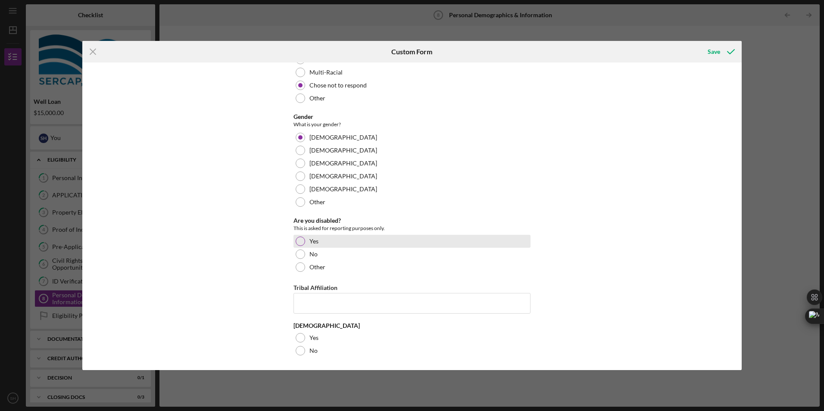
click at [301, 240] on div at bounding box center [300, 241] width 9 height 9
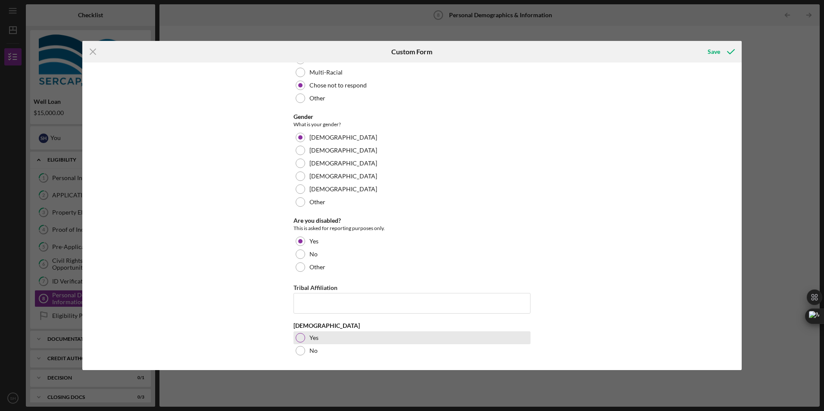
click at [297, 336] on div at bounding box center [300, 337] width 9 height 9
click at [720, 48] on icon "submit" at bounding box center [731, 52] width 22 height 22
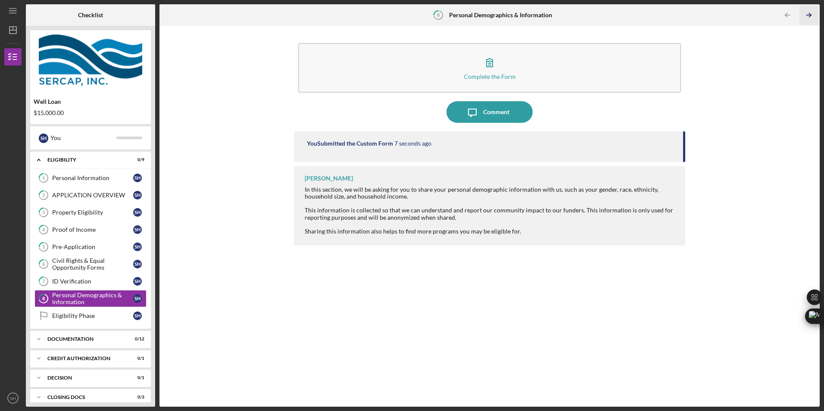
click at [807, 17] on icon "Icon/Table Pagination Arrow" at bounding box center [808, 15] width 19 height 19
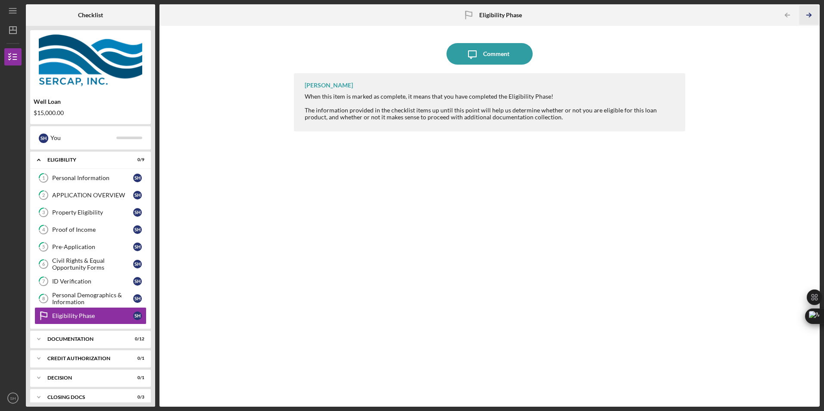
click at [809, 11] on icon "Icon/Table Pagination Arrow" at bounding box center [808, 15] width 19 height 19
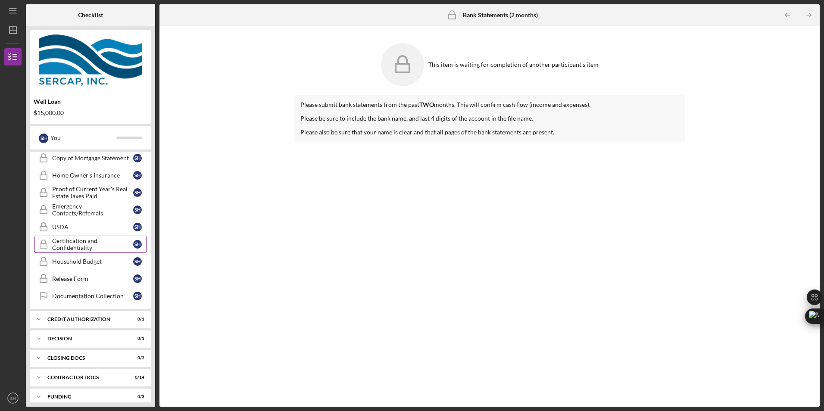
scroll to position [253, 0]
